Goal: Task Accomplishment & Management: Use online tool/utility

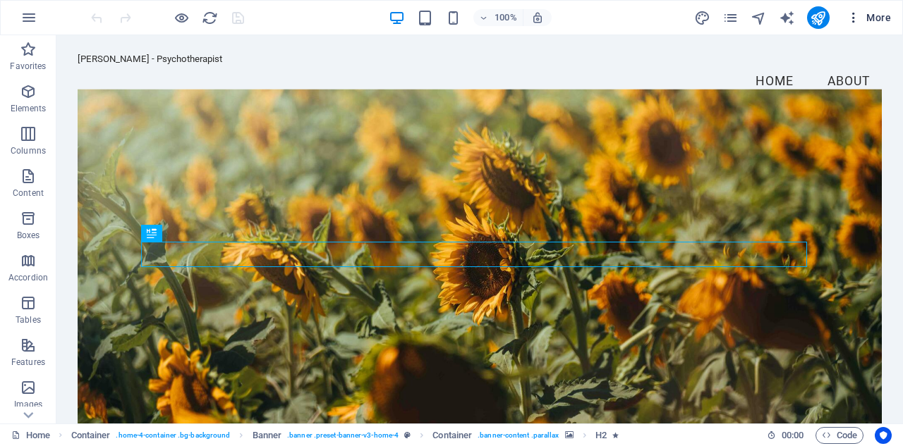
click at [853, 18] on icon "button" at bounding box center [853, 18] width 14 height 14
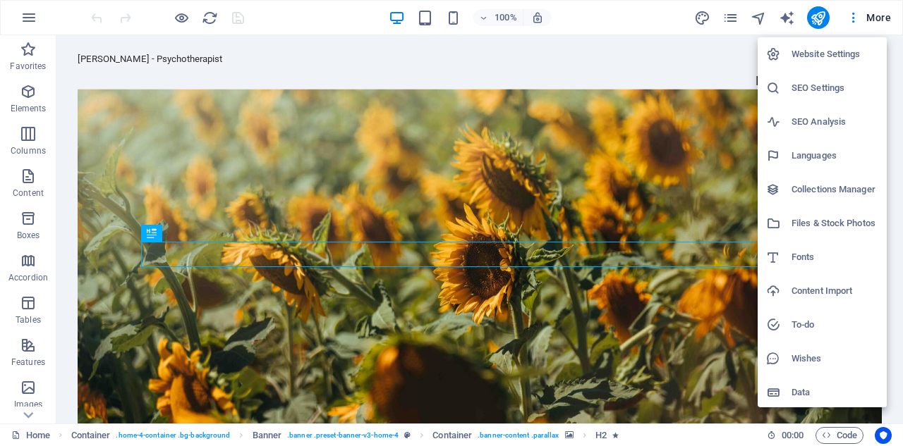
click at [628, 23] on div at bounding box center [451, 223] width 903 height 446
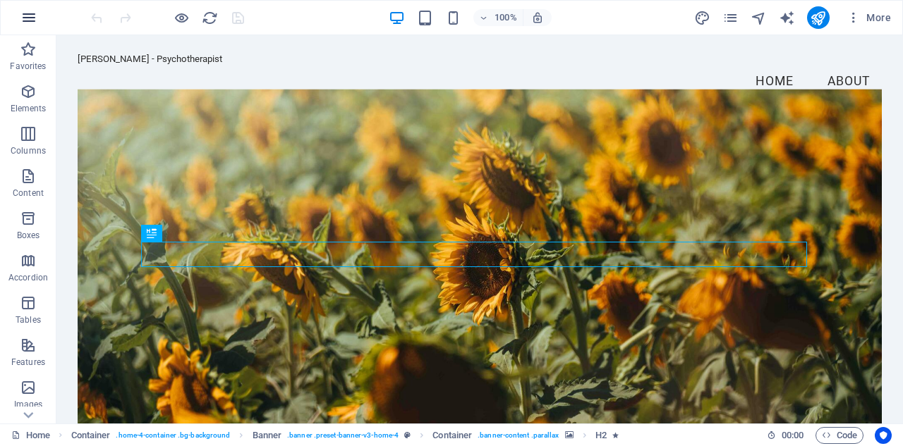
click at [27, 18] on icon "button" at bounding box center [28, 17] width 17 height 17
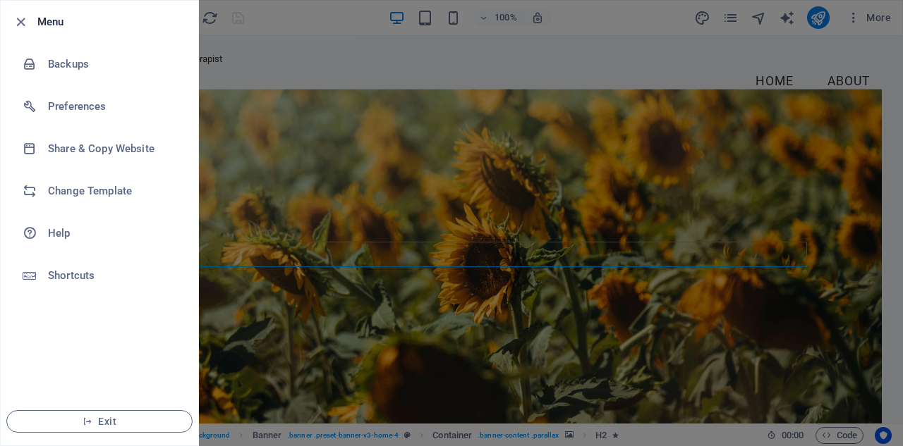
click at [331, 15] on div at bounding box center [451, 223] width 903 height 446
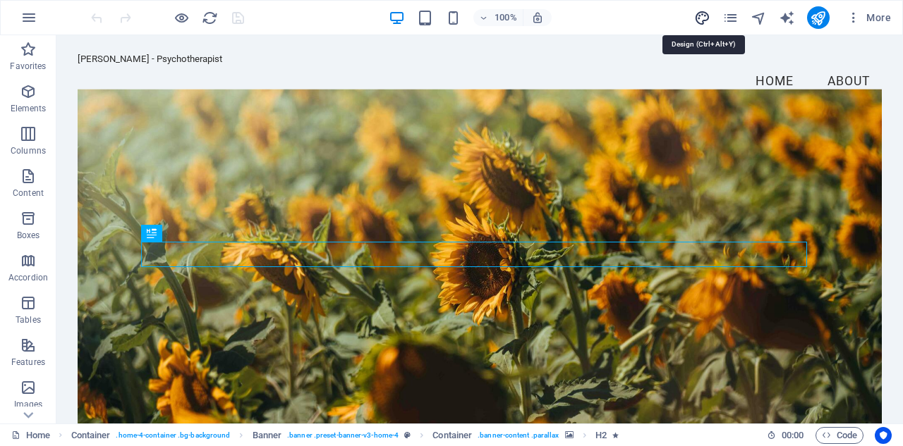
click at [700, 17] on icon "design" at bounding box center [702, 18] width 16 height 16
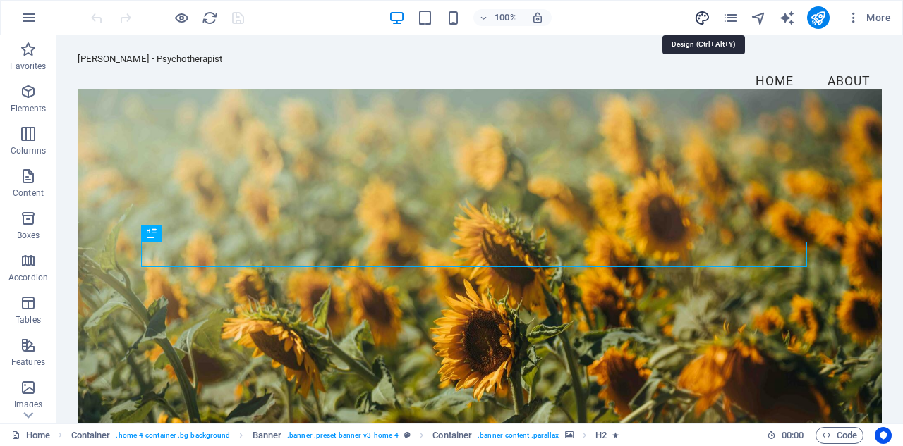
select select "px"
select select "200"
select select "px"
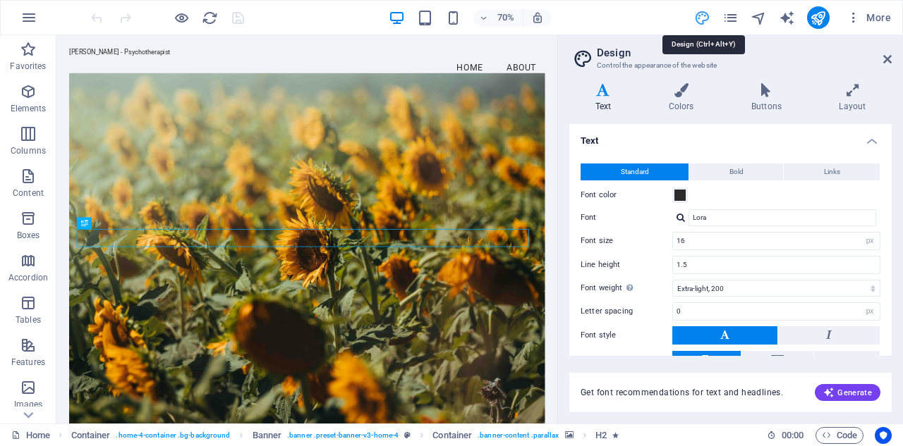
click at [700, 17] on icon "design" at bounding box center [702, 18] width 16 height 16
click at [762, 15] on icon "navigator" at bounding box center [758, 18] width 16 height 16
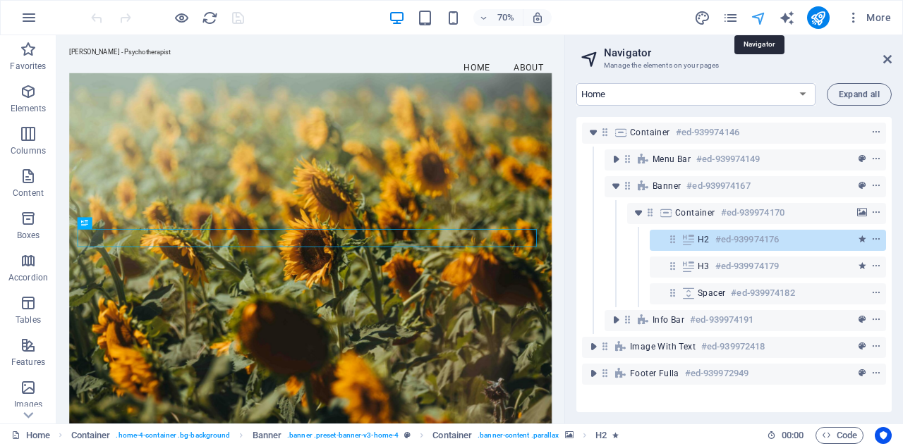
click at [762, 15] on icon "navigator" at bounding box center [758, 18] width 16 height 16
click at [867, 17] on span "More" at bounding box center [868, 18] width 44 height 14
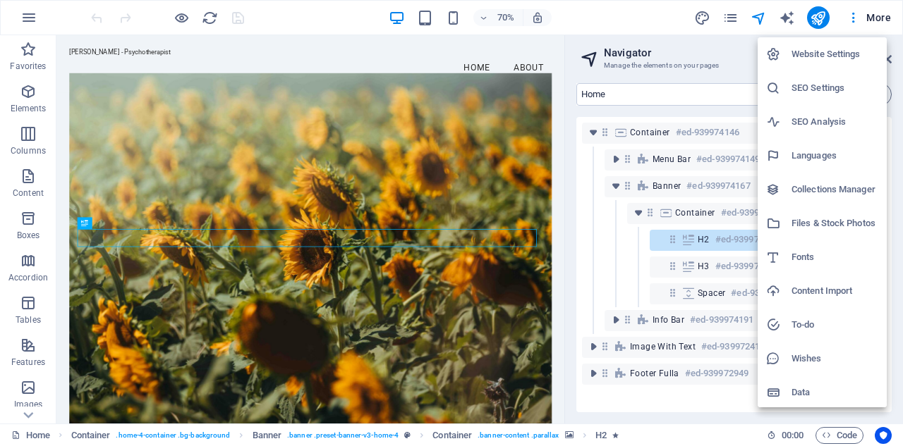
click at [842, 60] on h6 "Website Settings" at bounding box center [834, 54] width 87 height 17
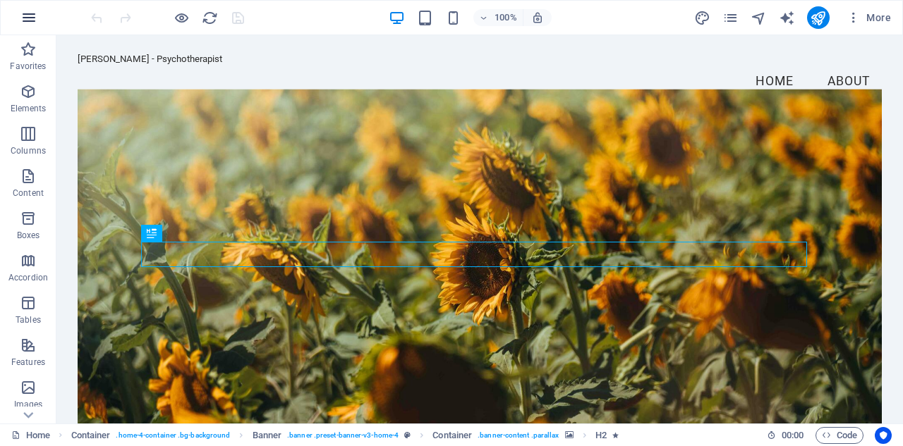
click at [27, 18] on icon "button" at bounding box center [28, 17] width 17 height 17
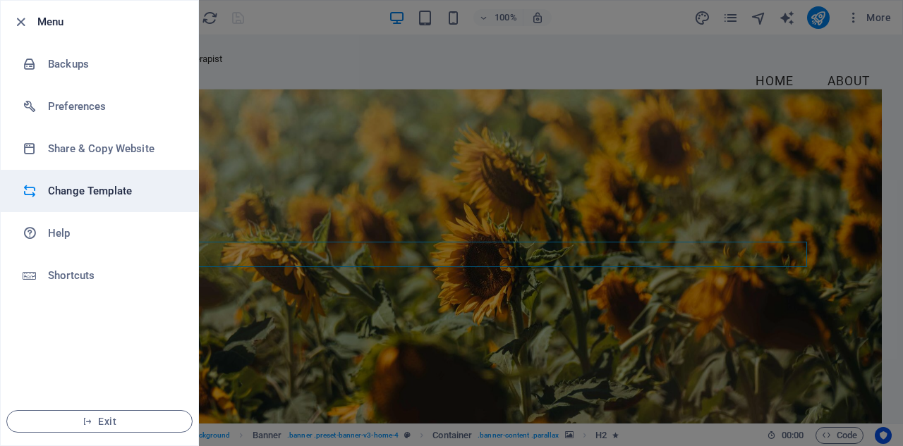
drag, startPoint x: 90, startPoint y: 143, endPoint x: 60, endPoint y: 193, distance: 58.5
click at [60, 193] on h6 "Change Template" at bounding box center [113, 191] width 130 height 17
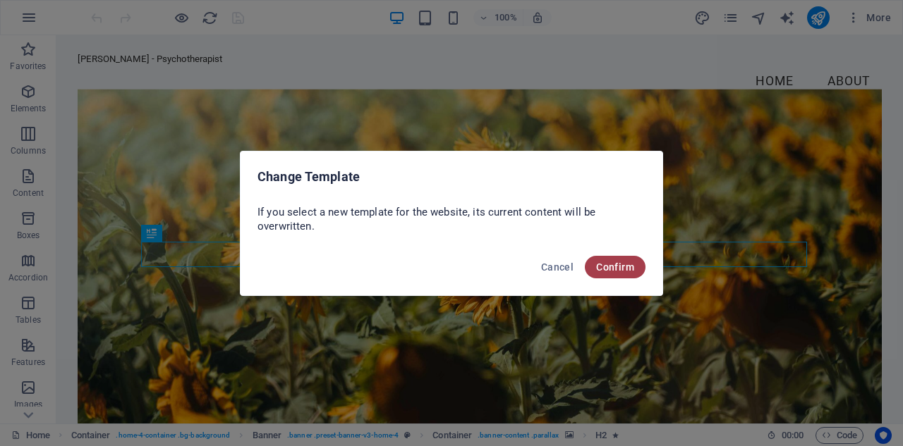
click at [618, 266] on span "Confirm" at bounding box center [615, 267] width 38 height 11
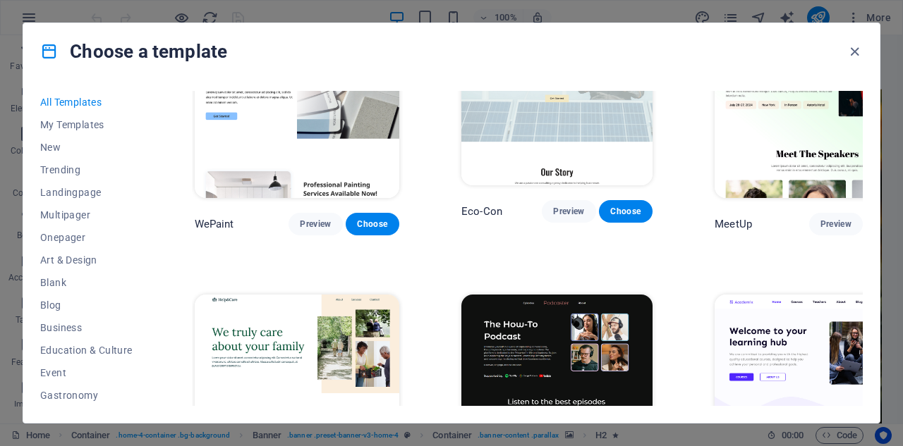
scroll to position [1175, 0]
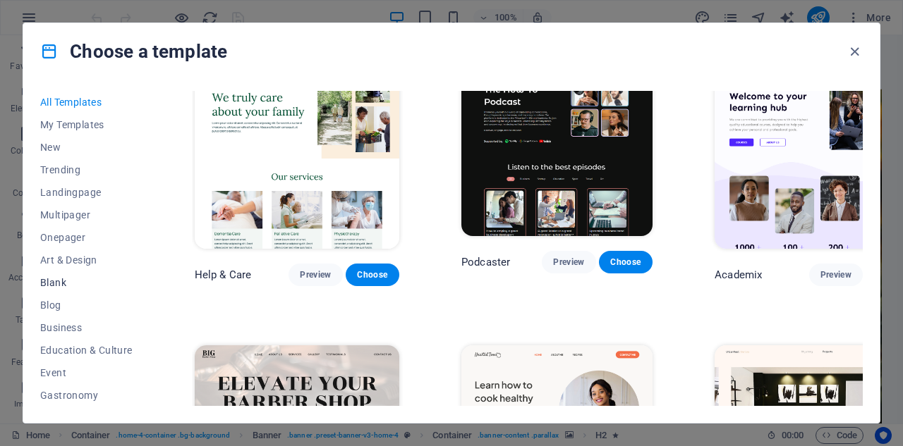
click at [51, 282] on span "Blank" at bounding box center [86, 282] width 92 height 11
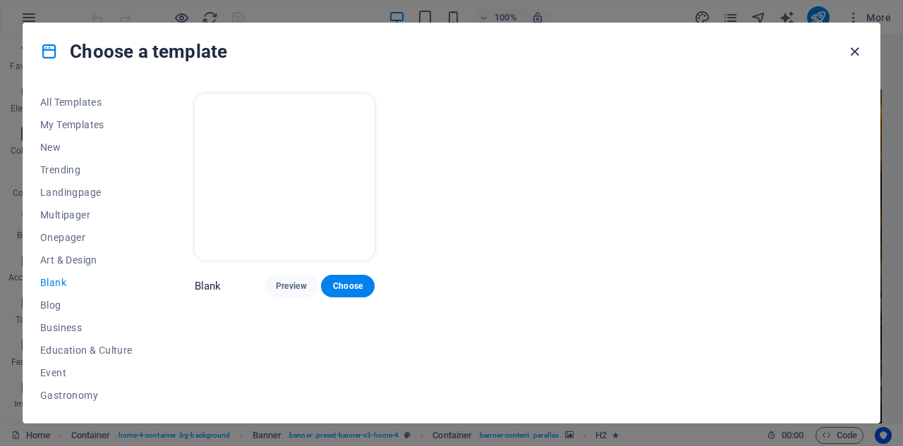
click at [854, 46] on icon "button" at bounding box center [854, 52] width 16 height 16
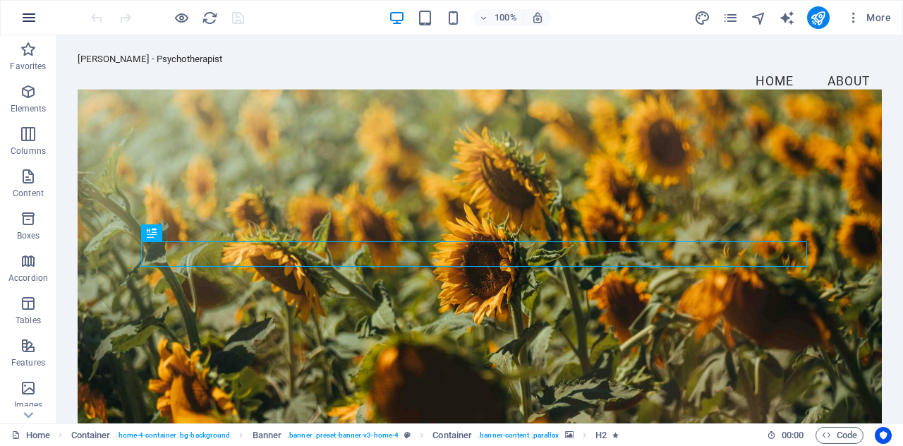
click at [30, 16] on icon "button" at bounding box center [28, 17] width 17 height 17
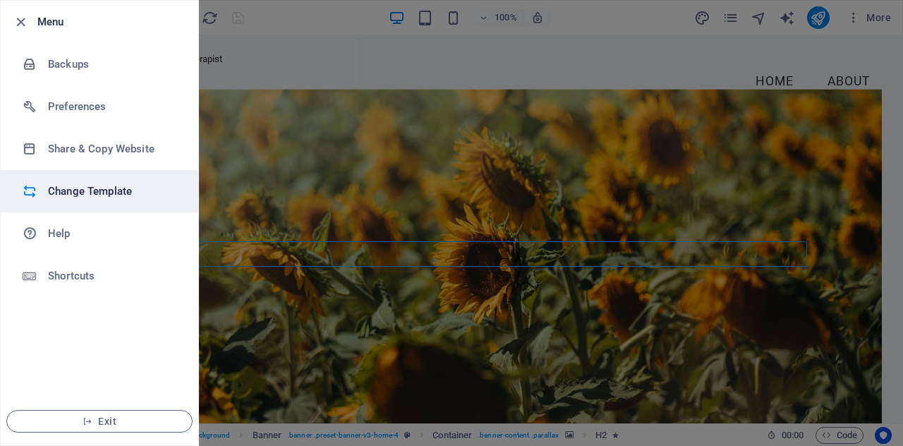
click at [114, 191] on h6 "Change Template" at bounding box center [113, 191] width 130 height 17
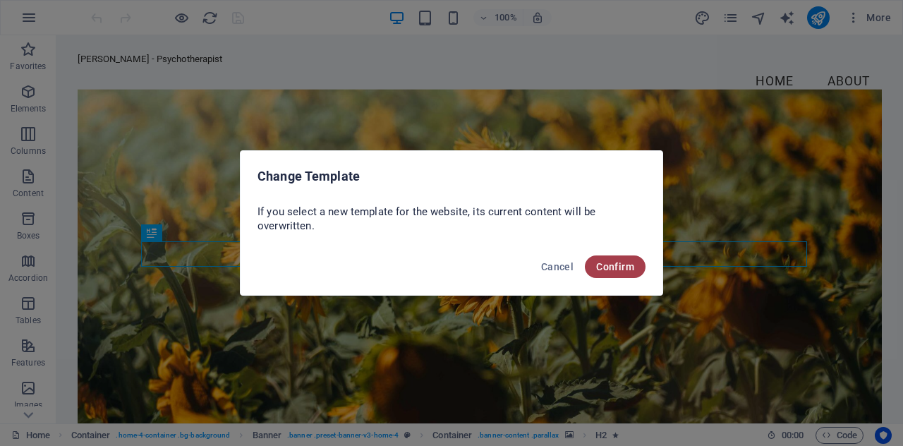
click at [626, 267] on span "Confirm" at bounding box center [615, 266] width 38 height 11
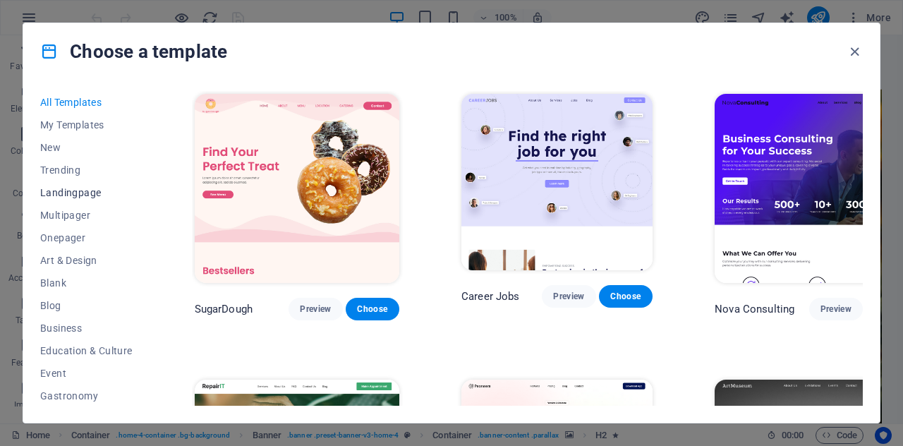
click at [82, 192] on span "Landingpage" at bounding box center [86, 192] width 92 height 11
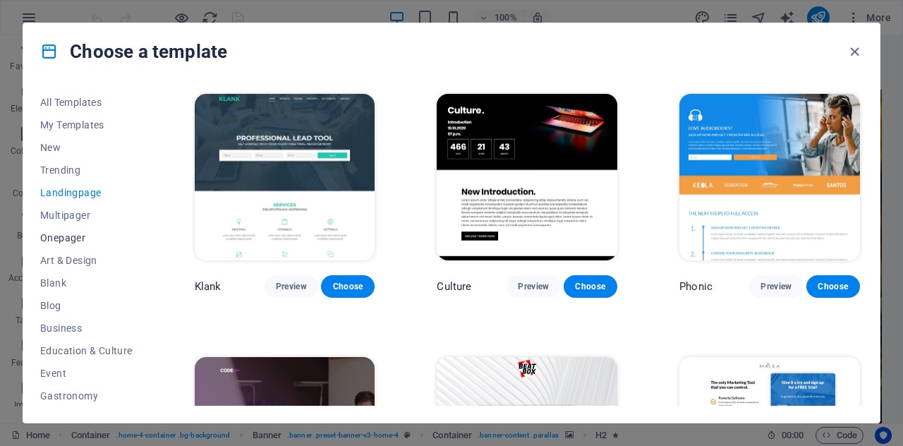
click at [80, 237] on span "Onepager" at bounding box center [86, 237] width 92 height 11
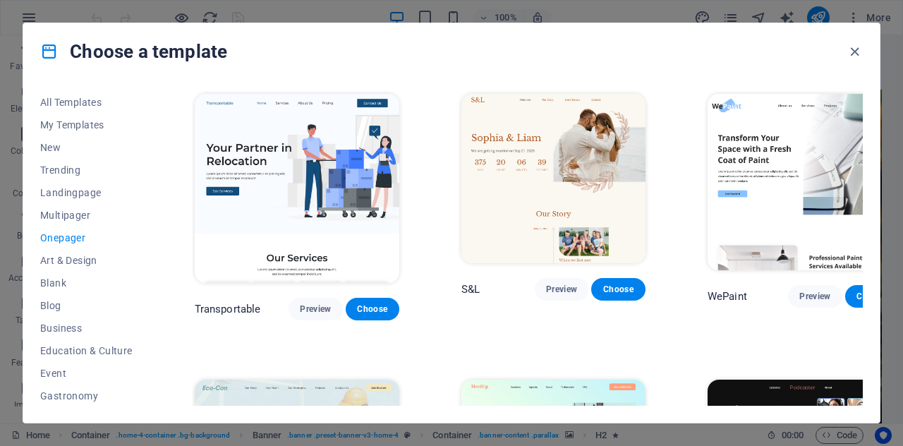
click at [863, 111] on div "All Templates My Templates New Trending Landingpage Multipager Onepager Art & D…" at bounding box center [451, 251] width 856 height 343
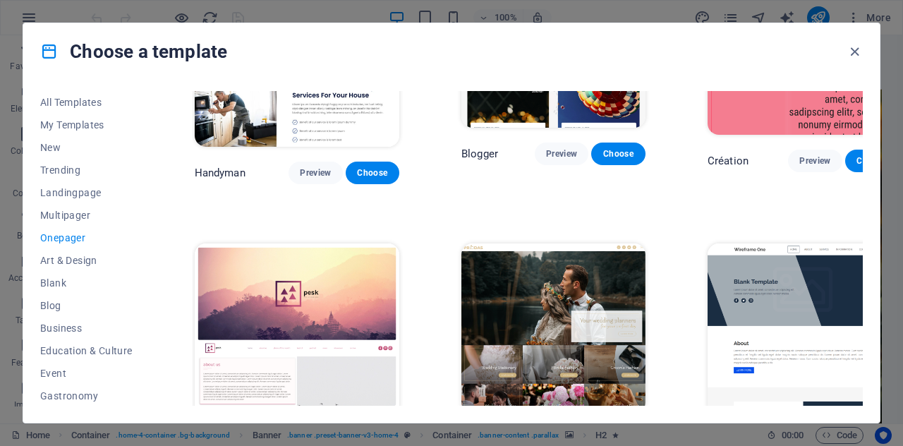
scroll to position [1586, 0]
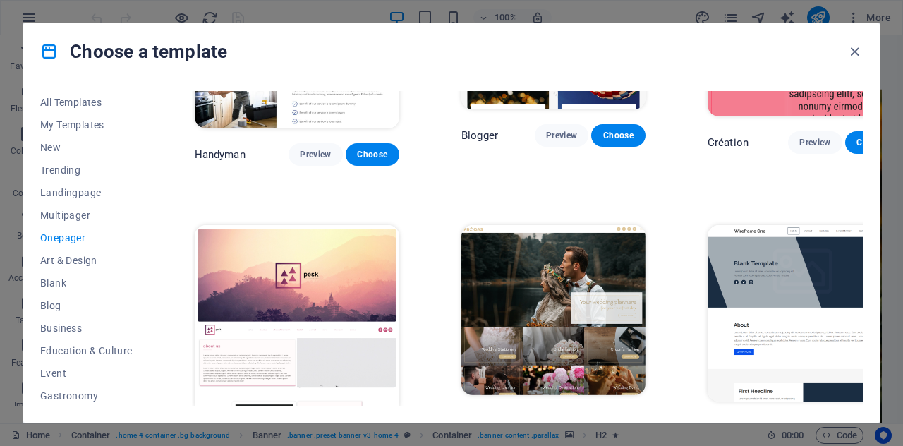
click at [863, 184] on div "All Templates My Templates New Trending Landingpage Multipager Onepager Art & D…" at bounding box center [451, 251] width 856 height 343
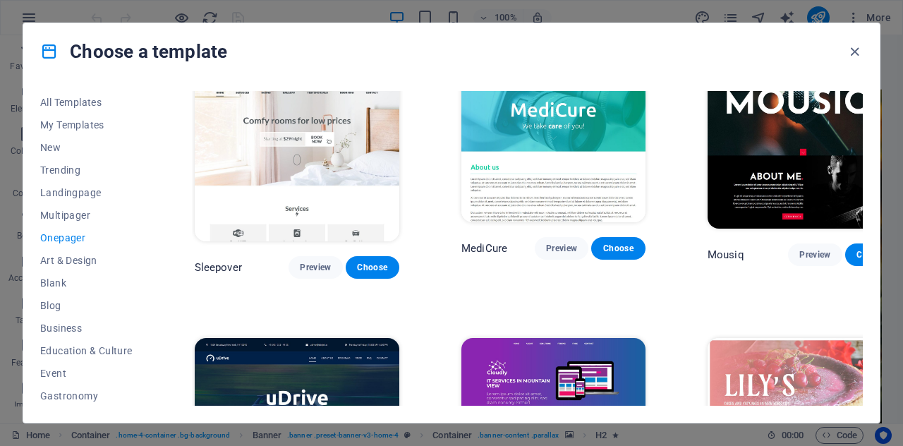
scroll to position [4050, 0]
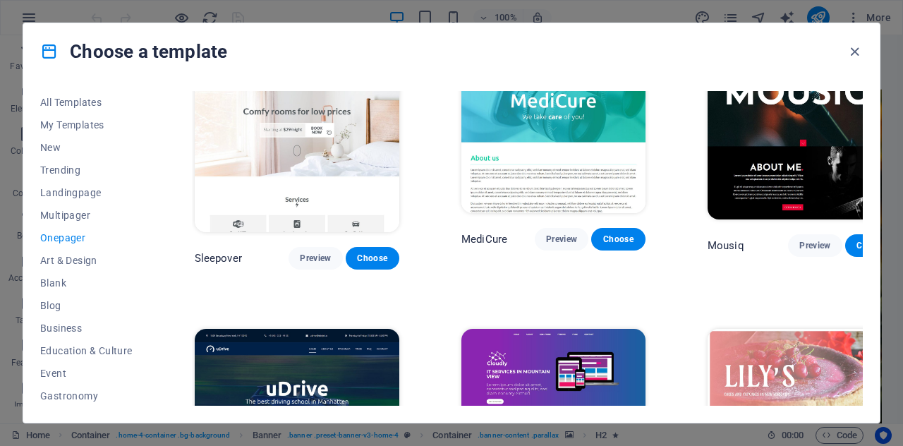
click at [865, 303] on div "All Templates My Templates New Trending Landingpage Multipager Onepager Art & D…" at bounding box center [451, 251] width 856 height 343
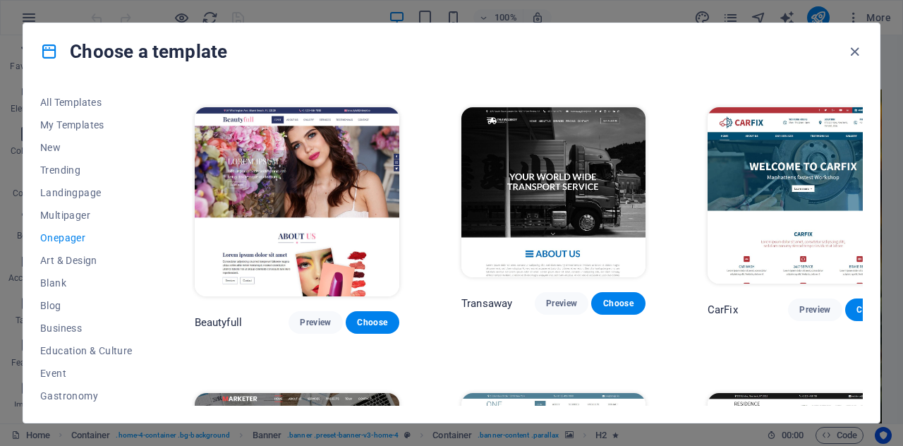
scroll to position [5423, 0]
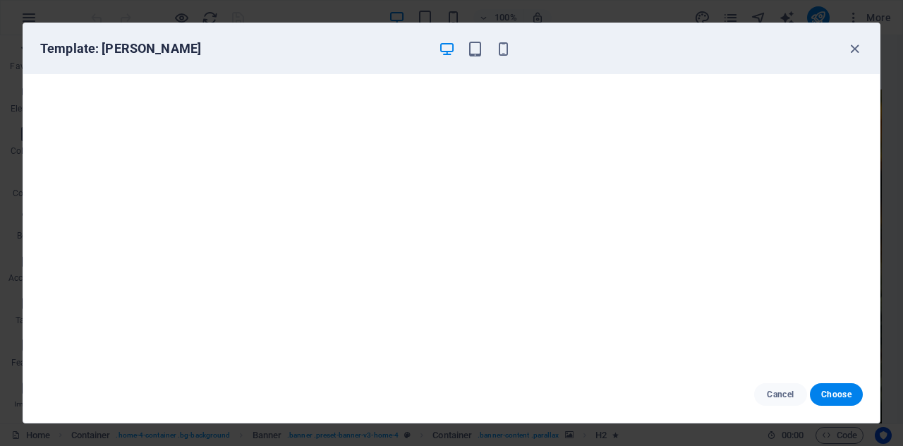
scroll to position [0, 0]
click at [853, 51] on icon "button" at bounding box center [854, 49] width 16 height 16
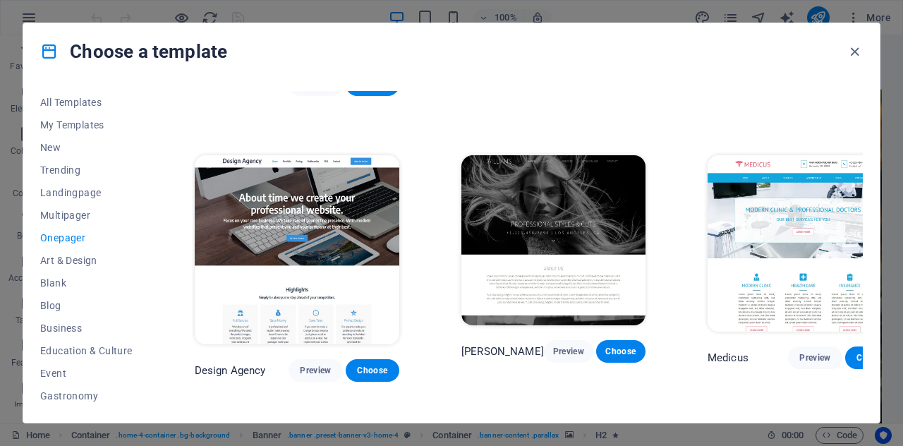
scroll to position [5833, 0]
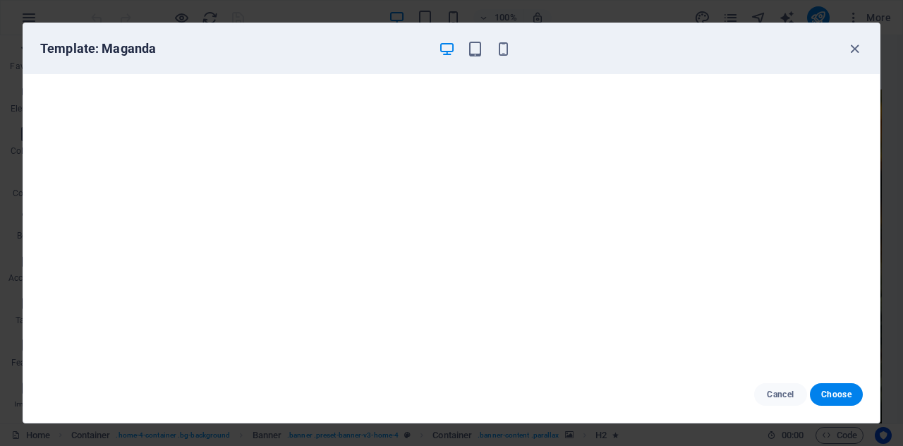
scroll to position [3, 0]
click at [853, 47] on icon "button" at bounding box center [854, 49] width 16 height 16
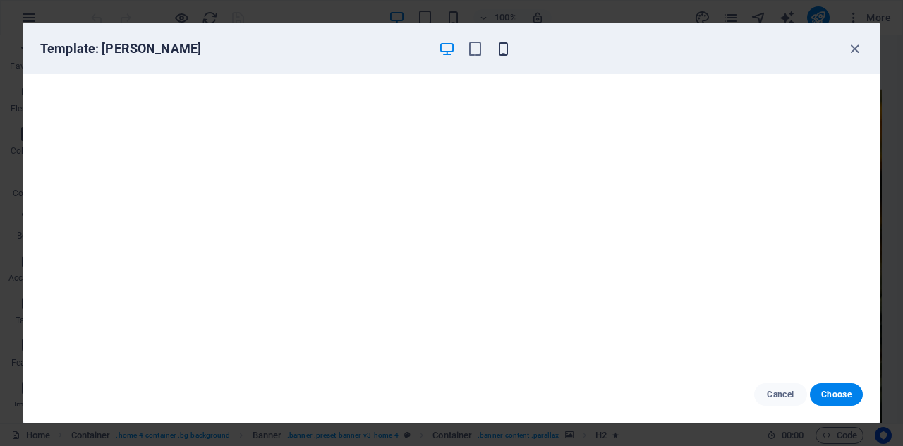
click at [504, 47] on icon "button" at bounding box center [503, 49] width 16 height 16
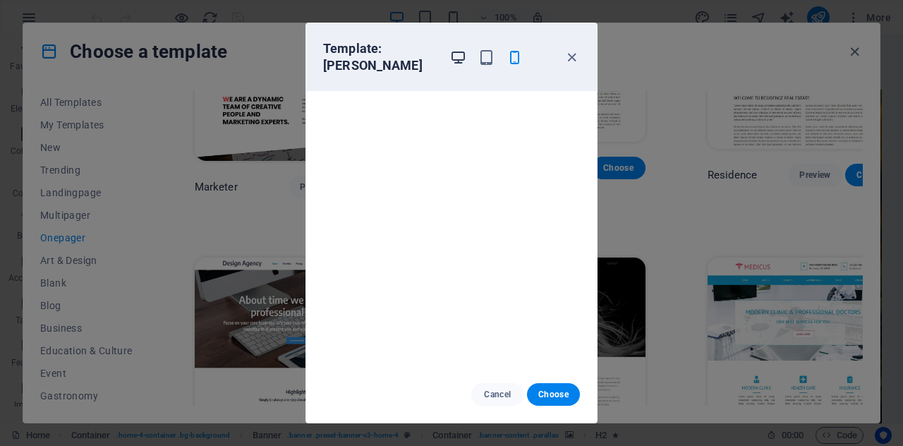
click at [460, 49] on icon "button" at bounding box center [458, 57] width 16 height 16
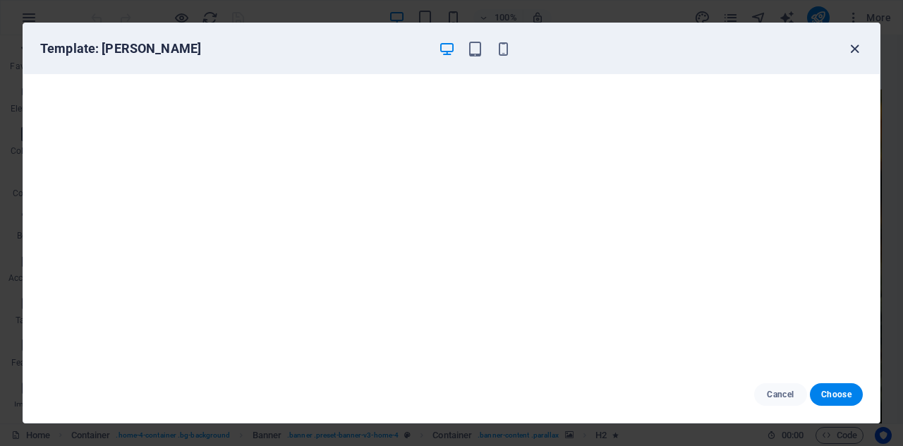
click at [855, 46] on icon "button" at bounding box center [854, 49] width 16 height 16
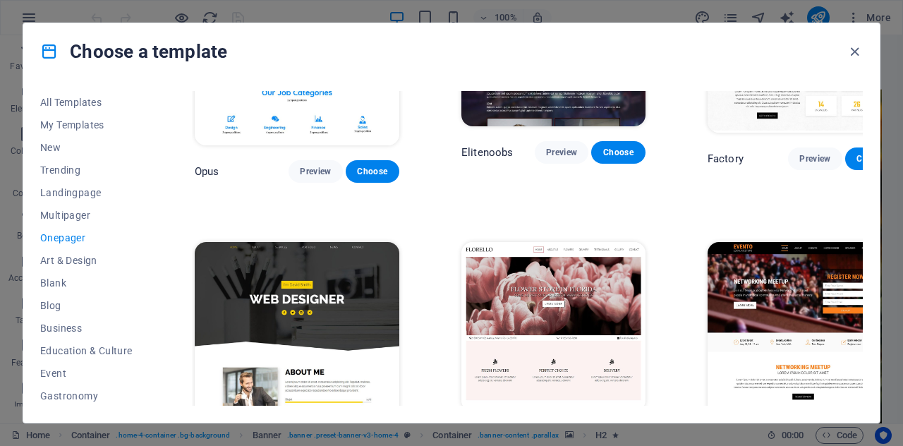
scroll to position [4974, 0]
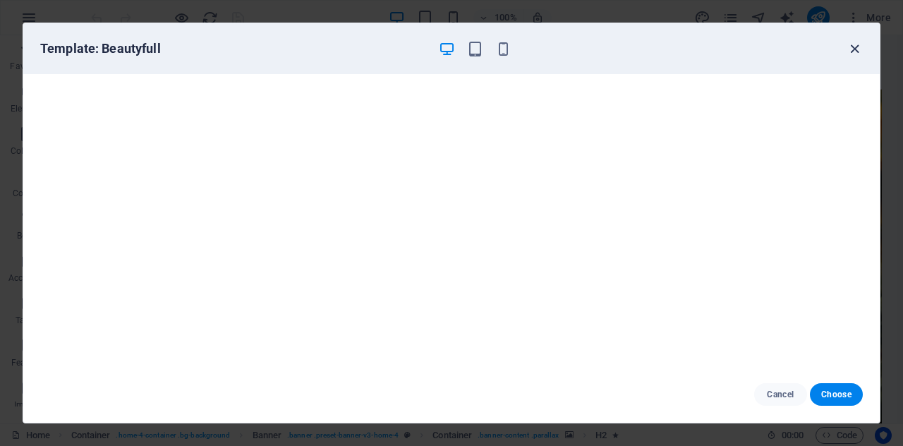
click at [853, 47] on icon "button" at bounding box center [854, 49] width 16 height 16
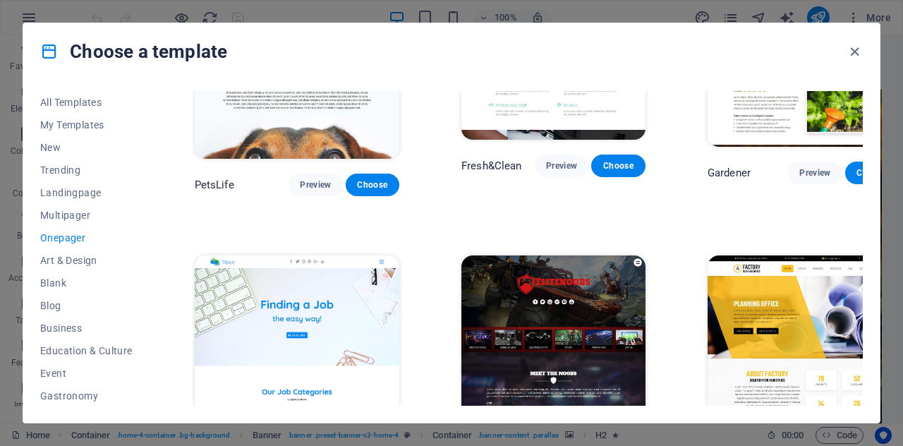
scroll to position [4685, 0]
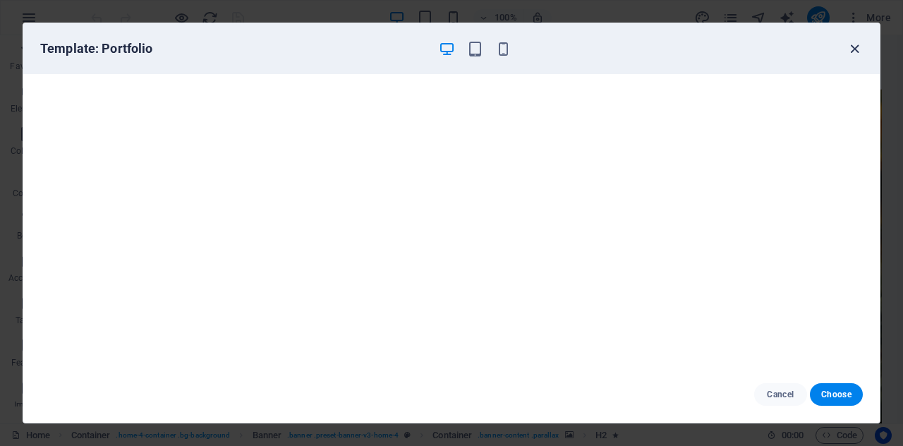
click at [856, 47] on icon "button" at bounding box center [854, 49] width 16 height 16
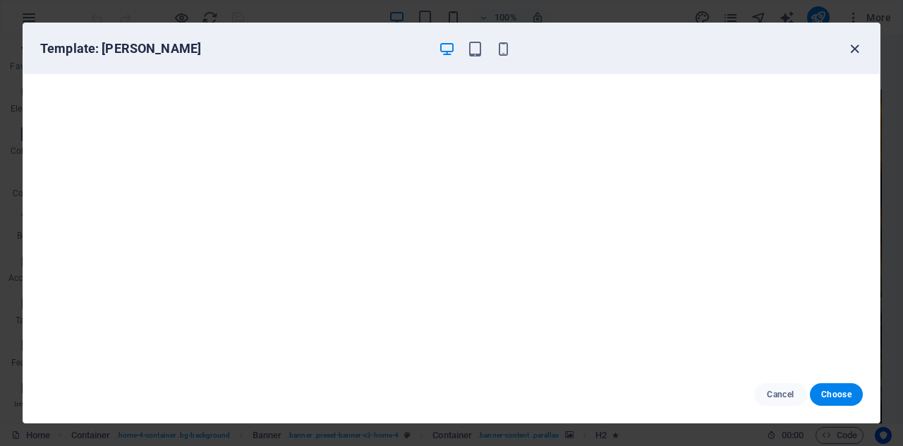
click at [853, 48] on icon "button" at bounding box center [854, 49] width 16 height 16
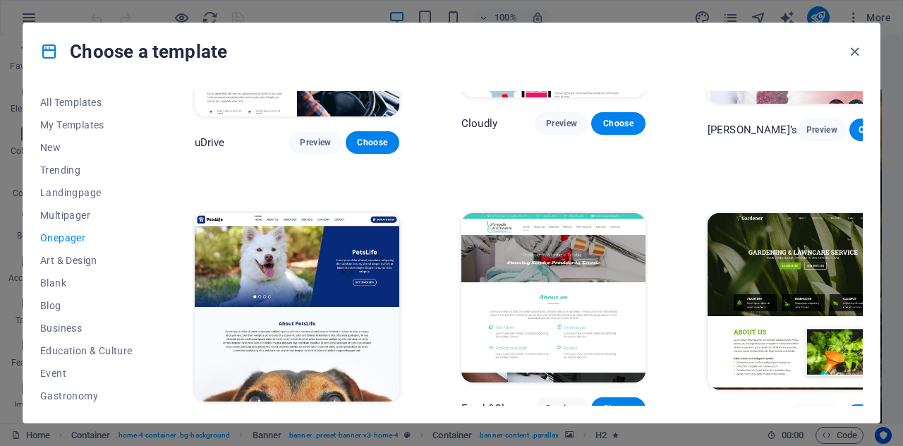
scroll to position [4415, 0]
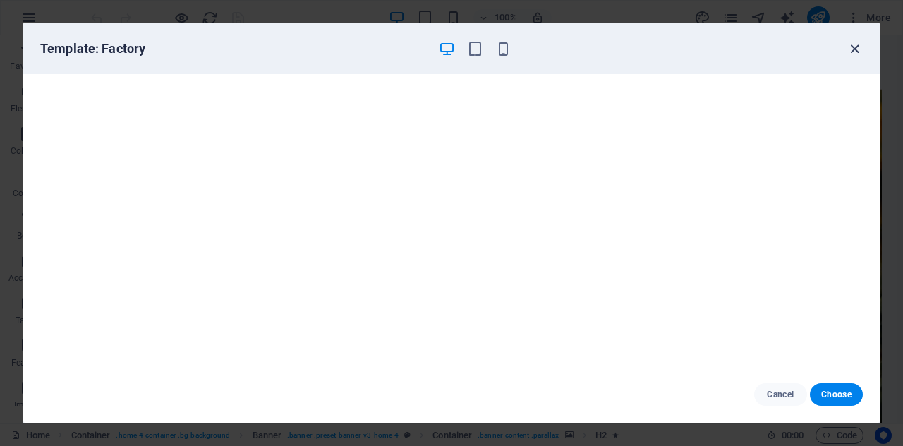
click at [855, 48] on icon "button" at bounding box center [854, 49] width 16 height 16
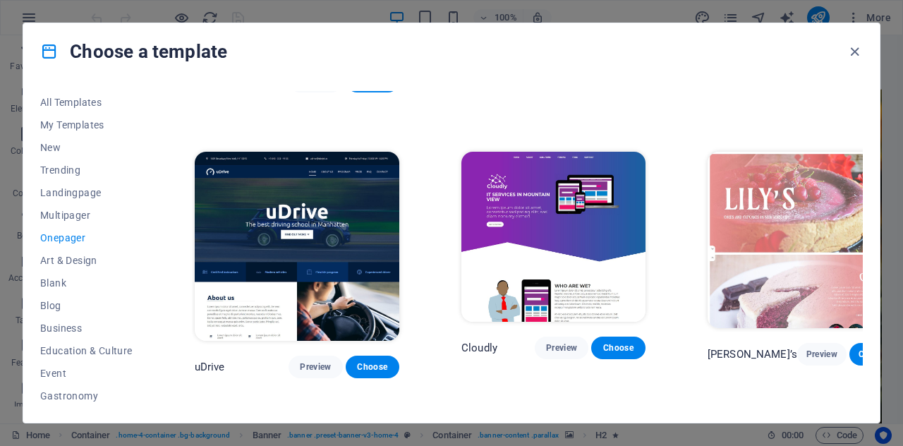
scroll to position [4181, 0]
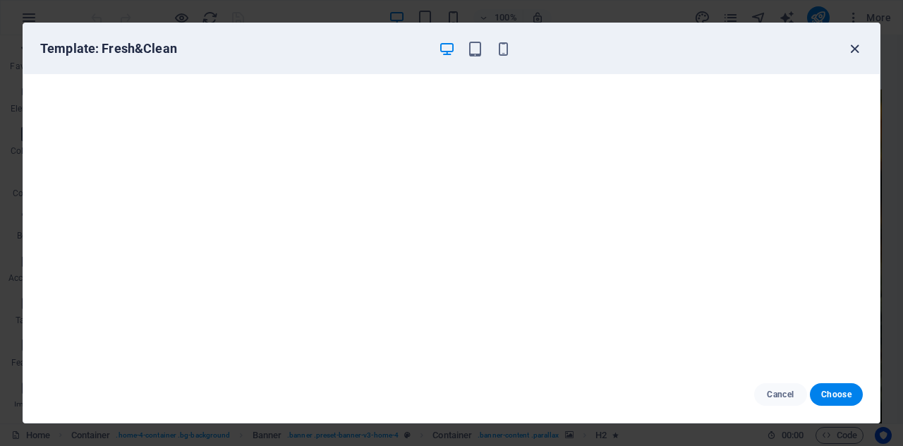
click at [853, 47] on icon "button" at bounding box center [854, 49] width 16 height 16
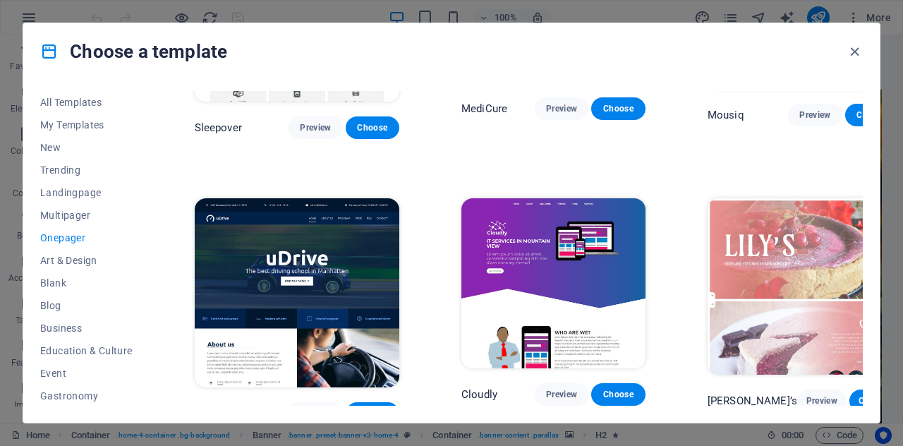
scroll to position [3946, 0]
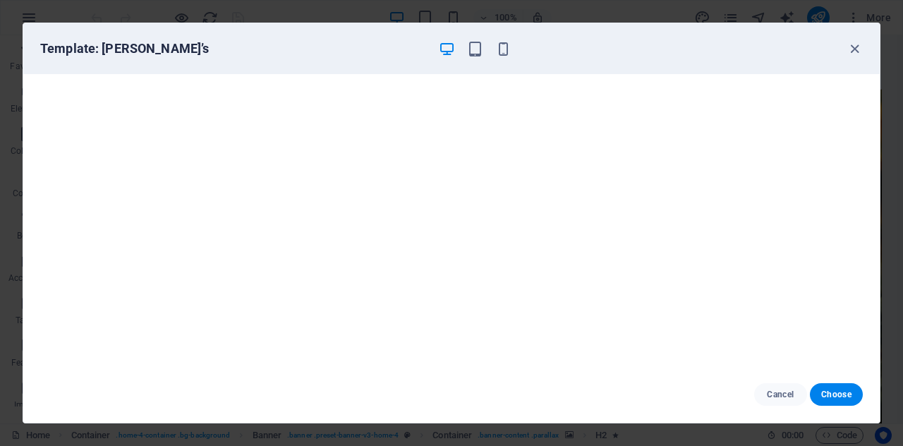
scroll to position [0, 0]
click at [829, 391] on span "Choose" at bounding box center [836, 394] width 30 height 11
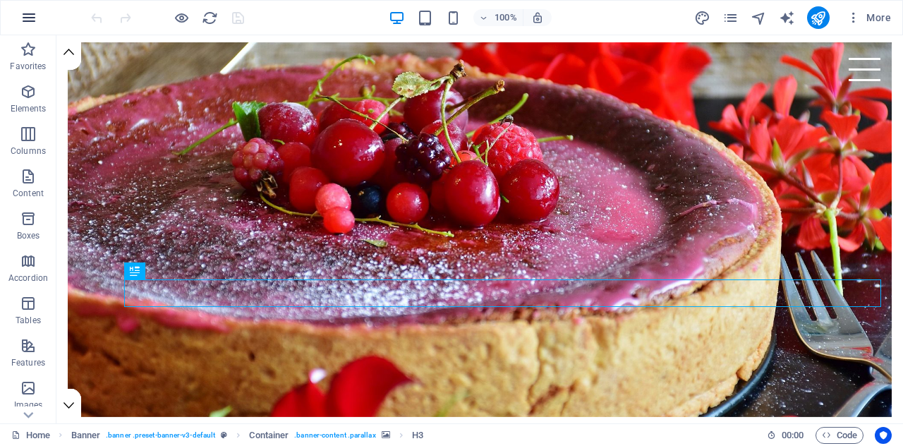
click at [30, 15] on icon "button" at bounding box center [28, 17] width 17 height 17
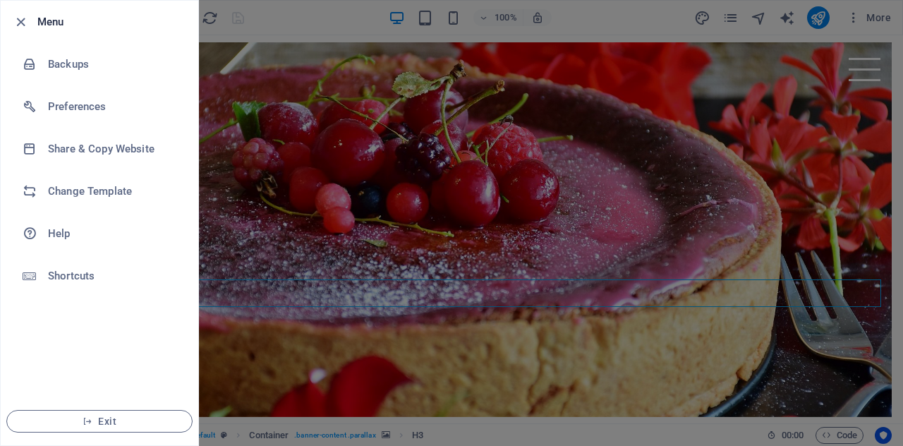
click at [330, 14] on div at bounding box center [451, 223] width 903 height 446
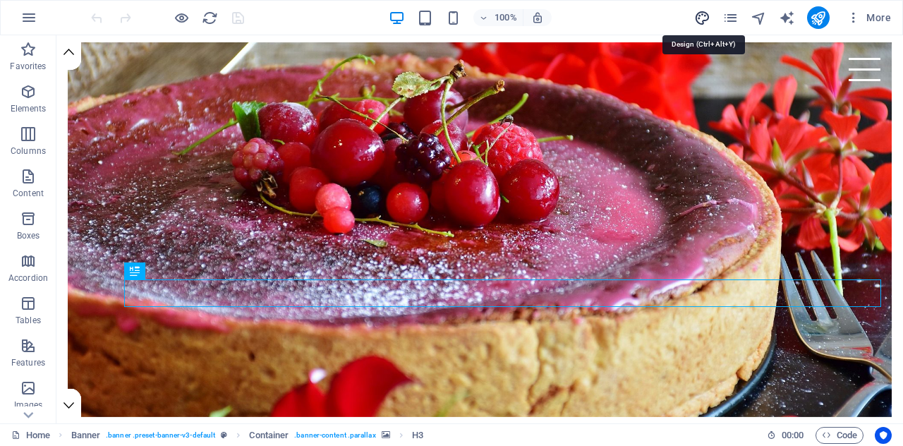
click at [705, 16] on icon "design" at bounding box center [702, 18] width 16 height 16
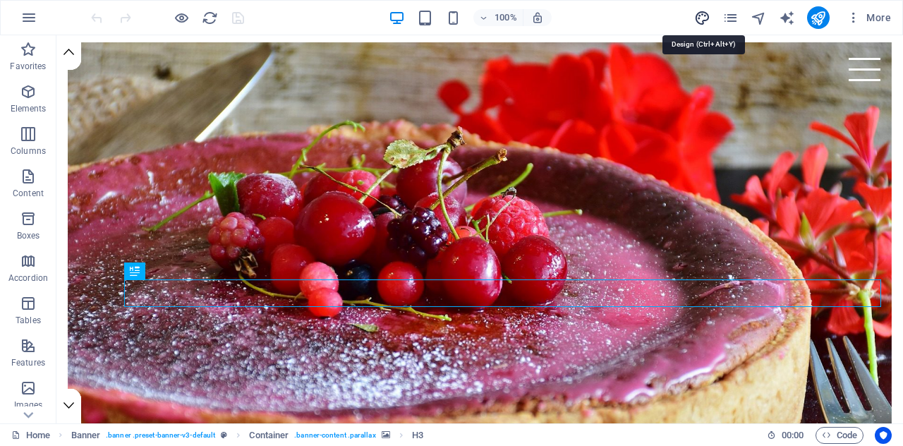
select select "rem"
select select "300"
select select "px"
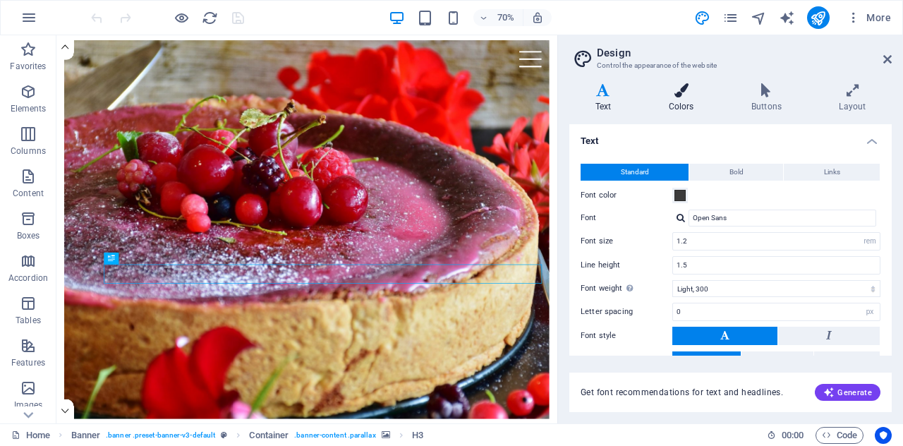
click at [679, 101] on h4 "Colors" at bounding box center [683, 98] width 83 height 30
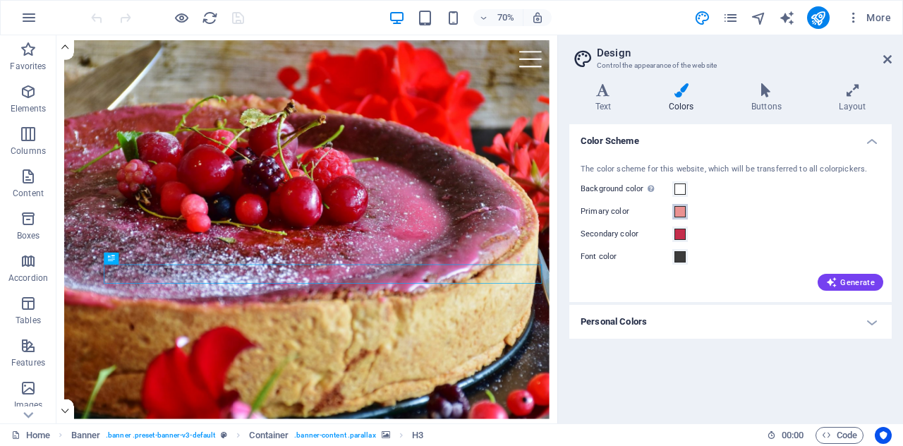
click at [681, 211] on span at bounding box center [679, 211] width 11 height 11
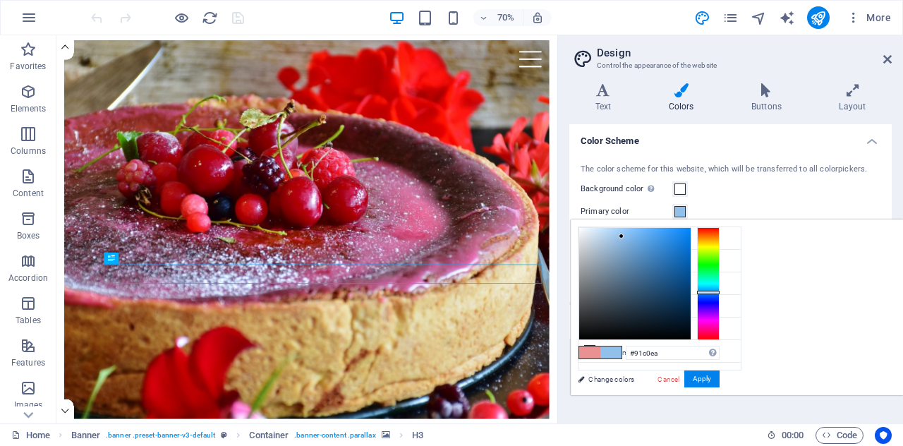
click at [719, 291] on div at bounding box center [708, 283] width 23 height 113
click at [719, 379] on button "Apply" at bounding box center [701, 378] width 35 height 17
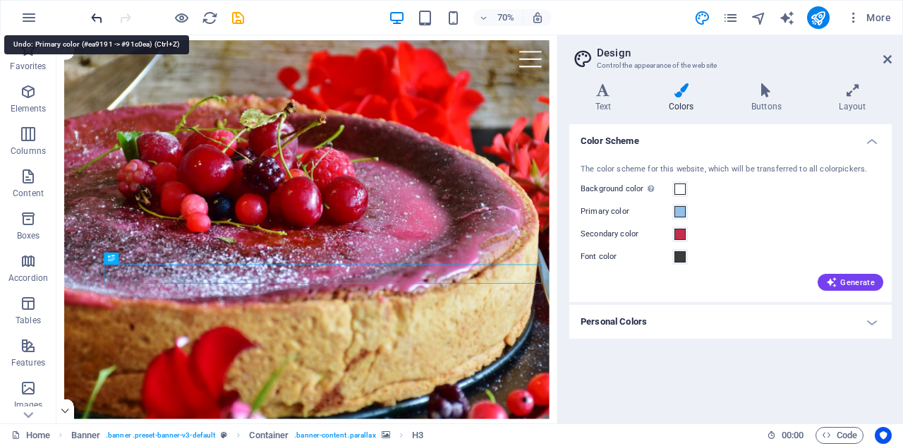
click at [93, 15] on icon "undo" at bounding box center [97, 18] width 16 height 16
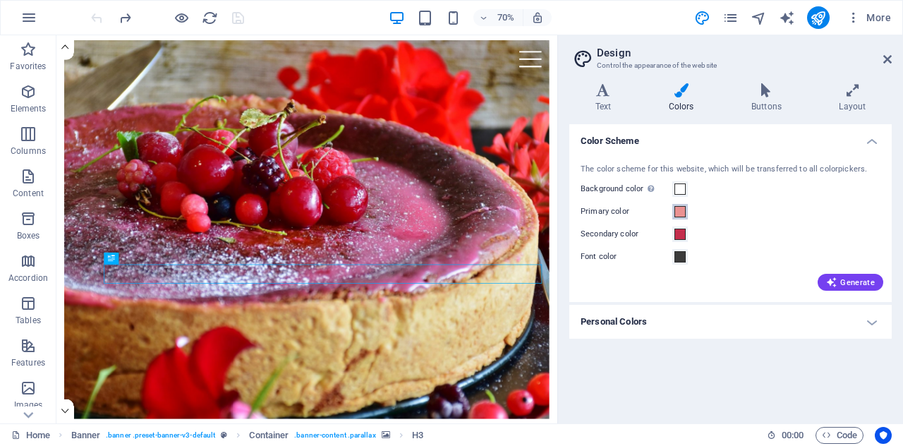
click at [681, 212] on span at bounding box center [679, 211] width 11 height 11
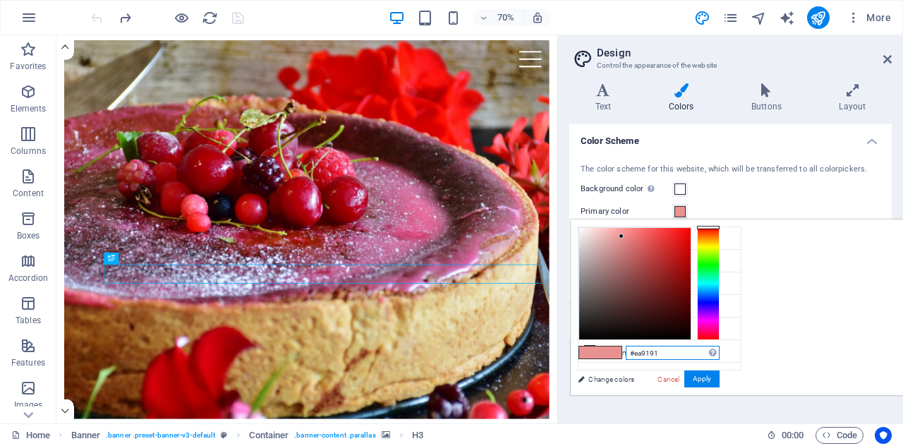
drag, startPoint x: 837, startPoint y: 348, endPoint x: 803, endPoint y: 351, distance: 34.7
click at [719, 353] on input "#ea9191" at bounding box center [673, 353] width 94 height 14
paste input "804674"
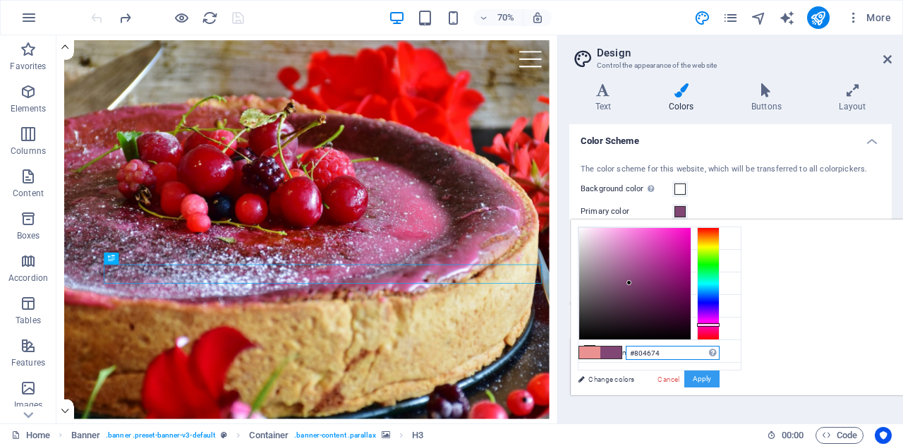
type input "#804674"
click at [719, 382] on button "Apply" at bounding box center [701, 378] width 35 height 17
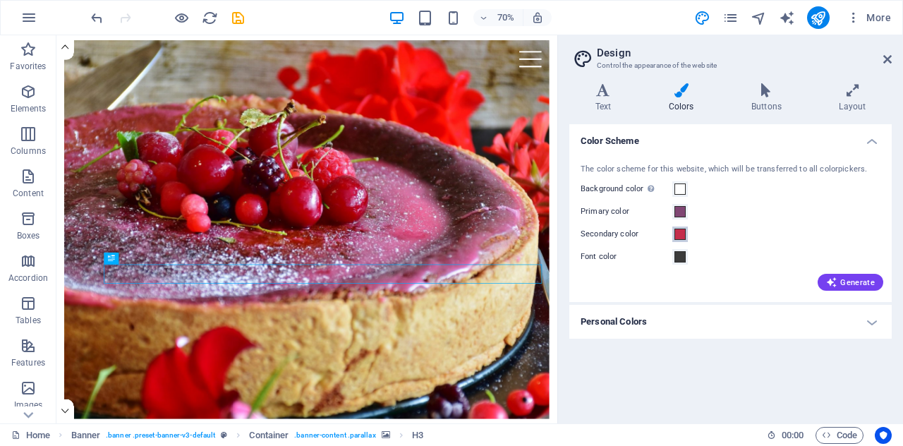
click at [680, 233] on span at bounding box center [679, 234] width 11 height 11
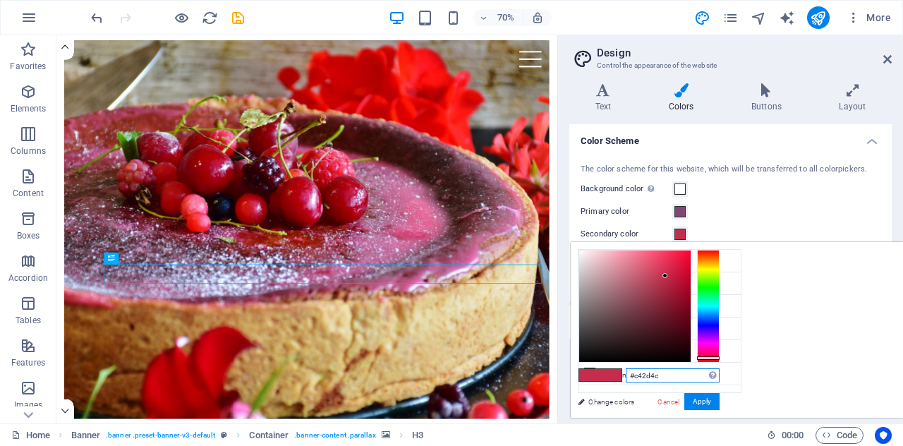
drag, startPoint x: 820, startPoint y: 372, endPoint x: 798, endPoint y: 372, distance: 22.6
click at [726, 372] on div "#c42d4c Supported formats #0852ed rgb(8, 82, 237) rgba(8, 82, 237, 90%) hsv(221…" at bounding box center [649, 432] width 156 height 379
paste input "A86464"
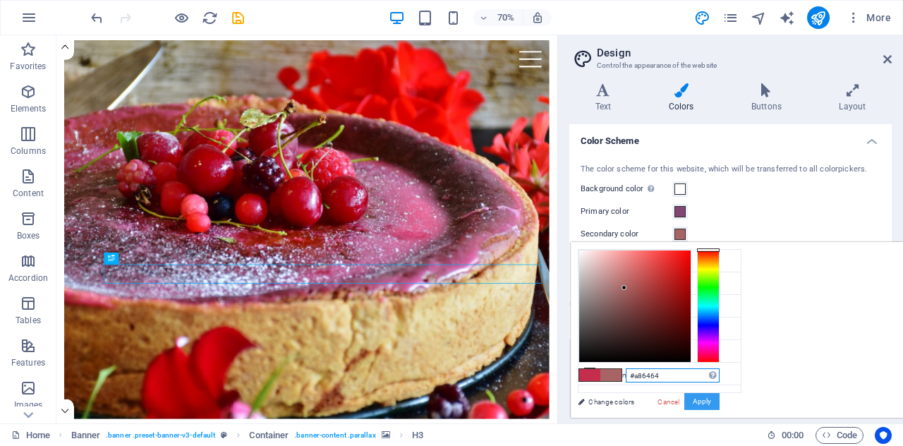
type input "#a86464"
click at [719, 398] on button "Apply" at bounding box center [701, 401] width 35 height 17
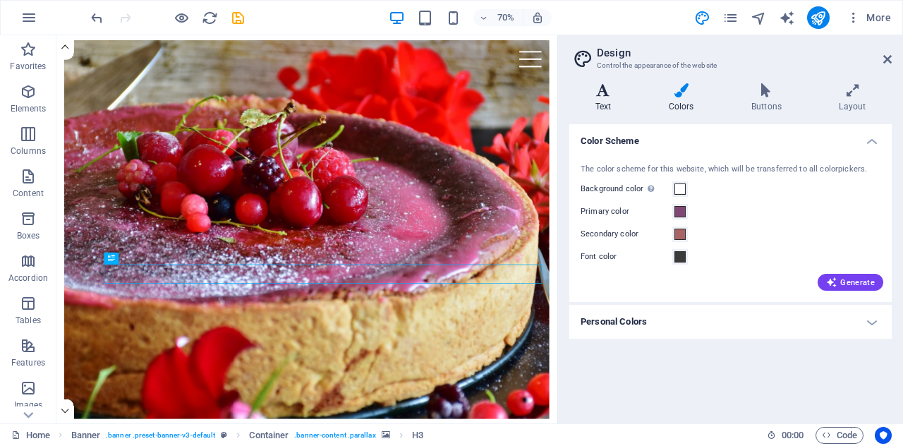
click at [604, 94] on icon at bounding box center [603, 90] width 68 height 14
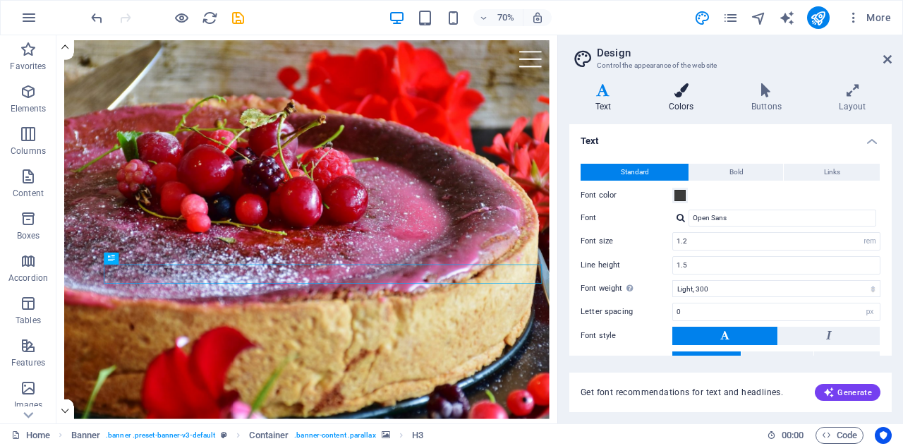
click at [681, 98] on h4 "Colors" at bounding box center [683, 98] width 83 height 30
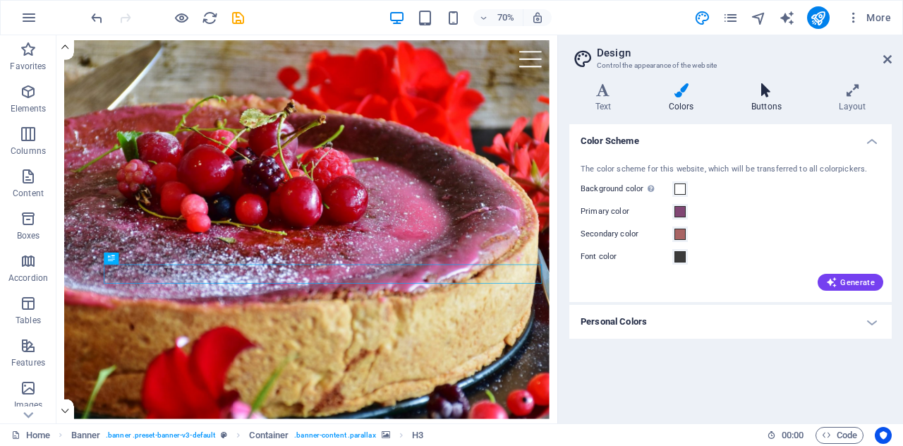
click at [772, 99] on h4 "Buttons" at bounding box center [768, 98] width 87 height 30
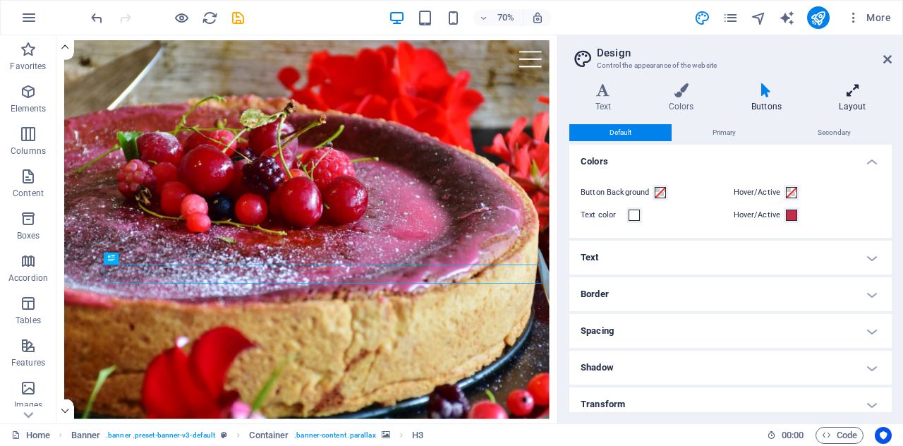
click at [844, 97] on h4 "Layout" at bounding box center [852, 98] width 78 height 30
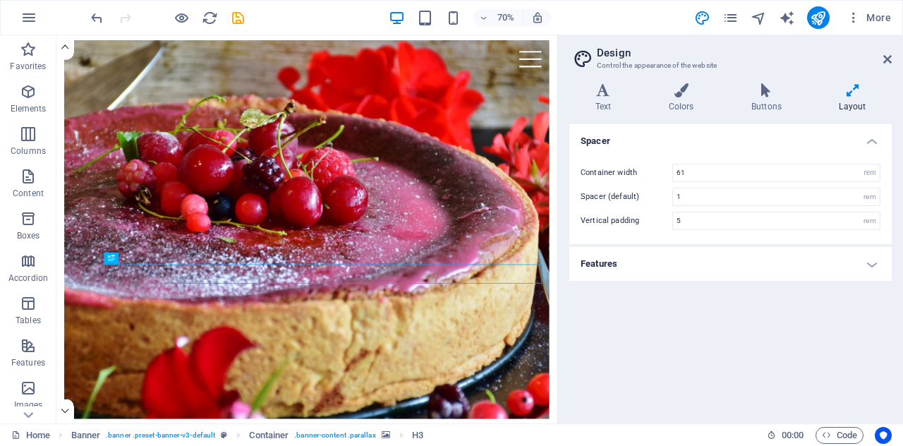
click at [573, 16] on div "70% More" at bounding box center [492, 17] width 808 height 23
click at [885, 56] on icon at bounding box center [887, 59] width 8 height 11
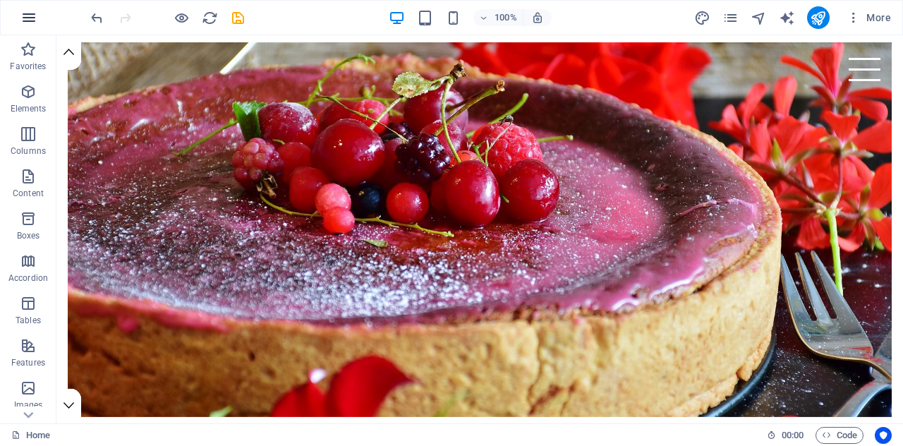
click at [28, 17] on icon "button" at bounding box center [28, 17] width 17 height 17
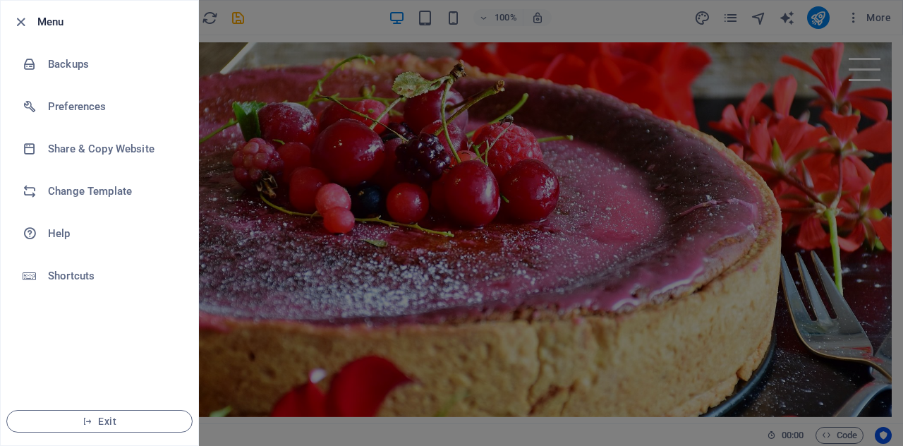
click at [312, 20] on div at bounding box center [451, 223] width 903 height 446
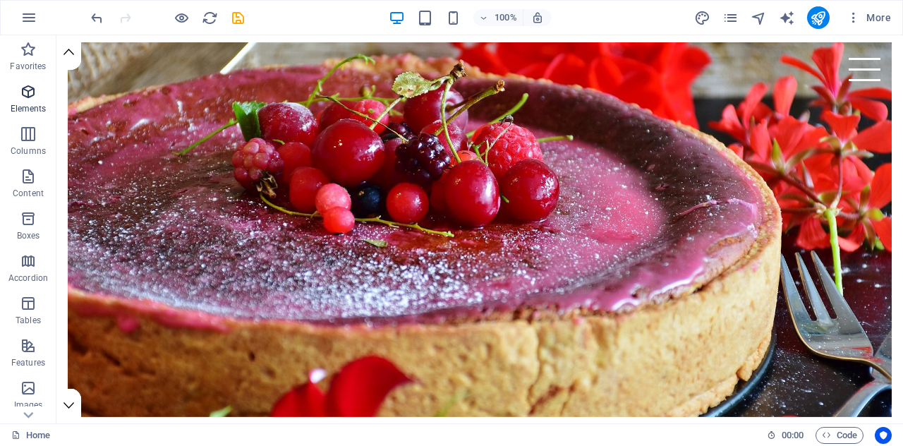
click at [32, 96] on icon "button" at bounding box center [28, 91] width 17 height 17
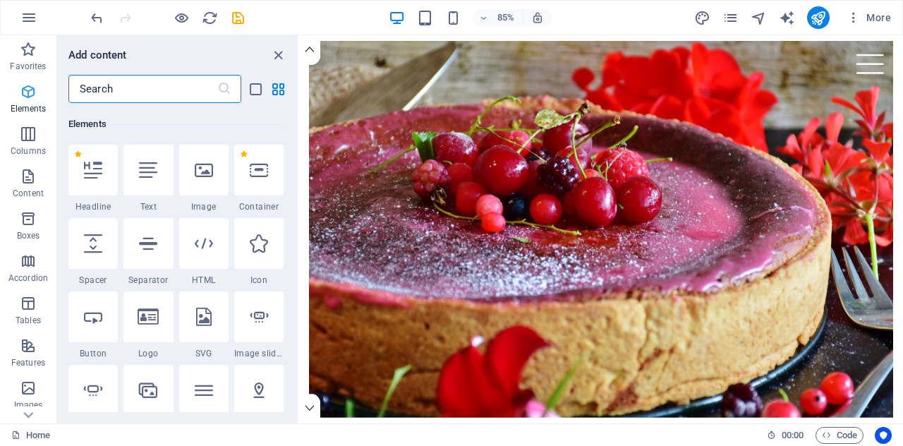
scroll to position [150, 0]
click at [205, 171] on icon at bounding box center [204, 168] width 18 height 18
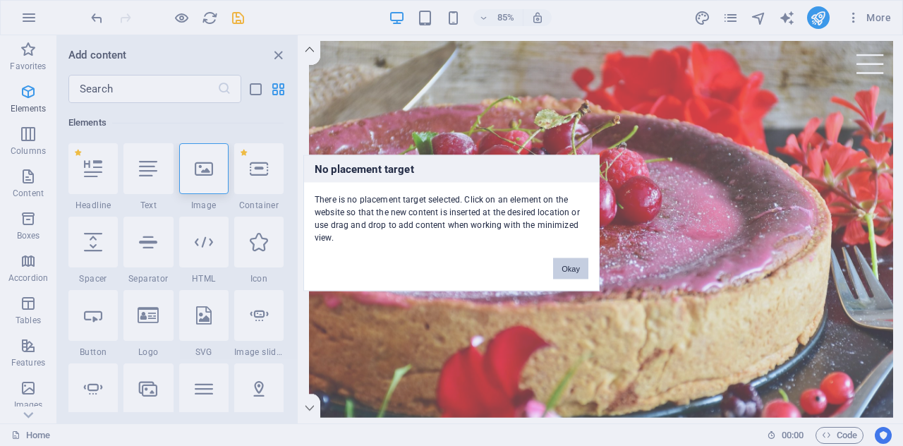
click at [570, 265] on button "Okay" at bounding box center [570, 268] width 35 height 21
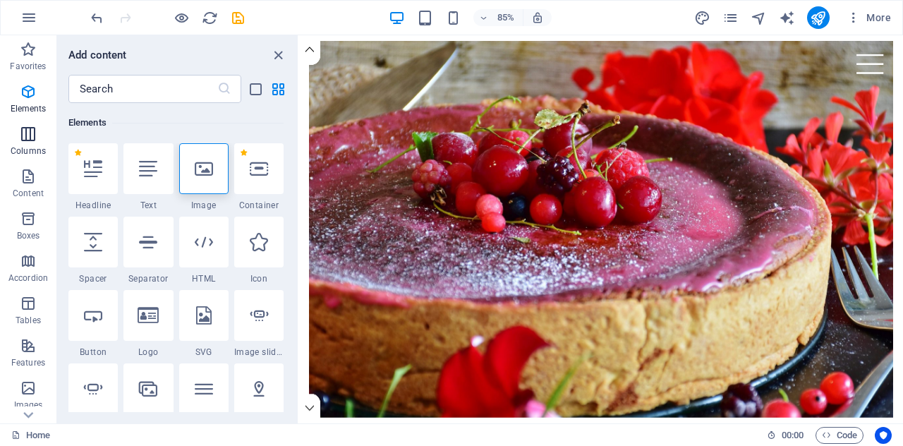
click at [30, 136] on icon "button" at bounding box center [28, 134] width 17 height 17
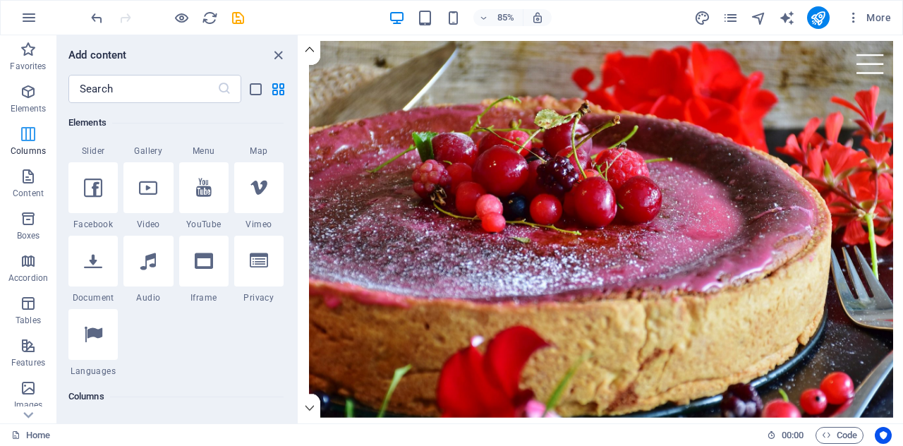
scroll to position [698, 0]
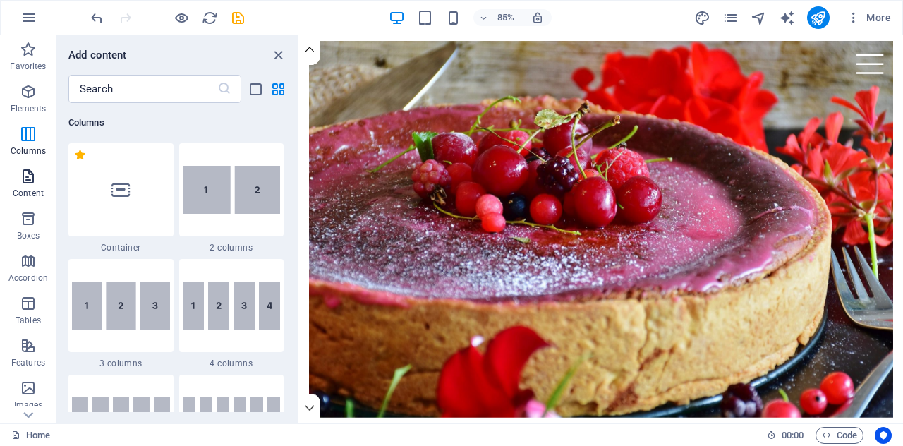
click at [24, 182] on icon "button" at bounding box center [28, 176] width 17 height 17
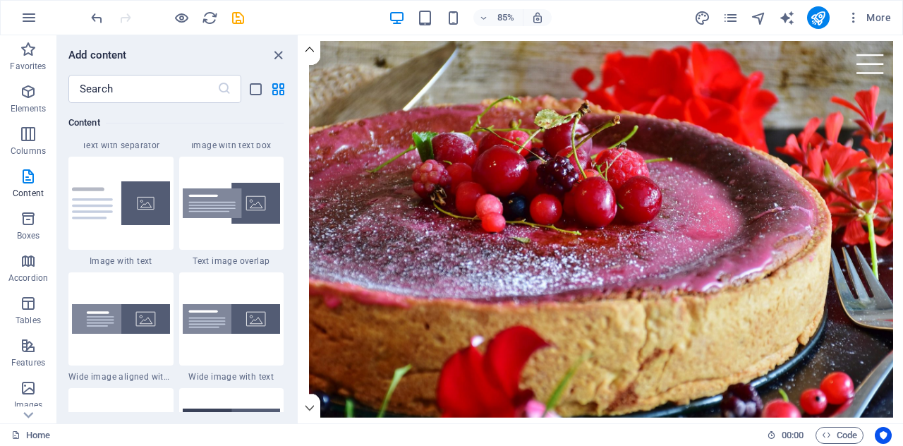
scroll to position [2772, 0]
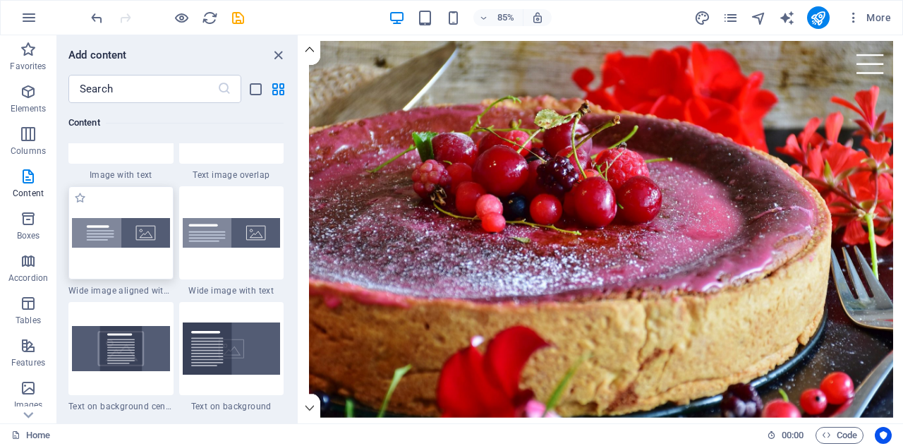
click at [123, 230] on img at bounding box center [121, 233] width 98 height 30
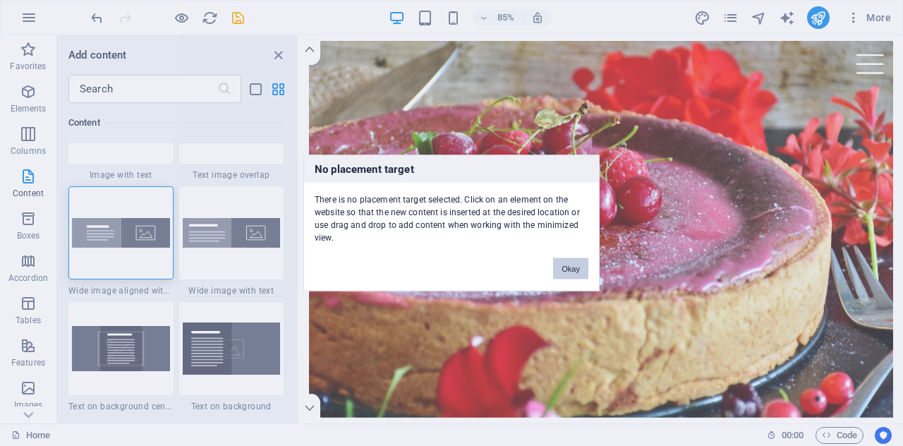
click at [572, 267] on button "Okay" at bounding box center [570, 268] width 35 height 21
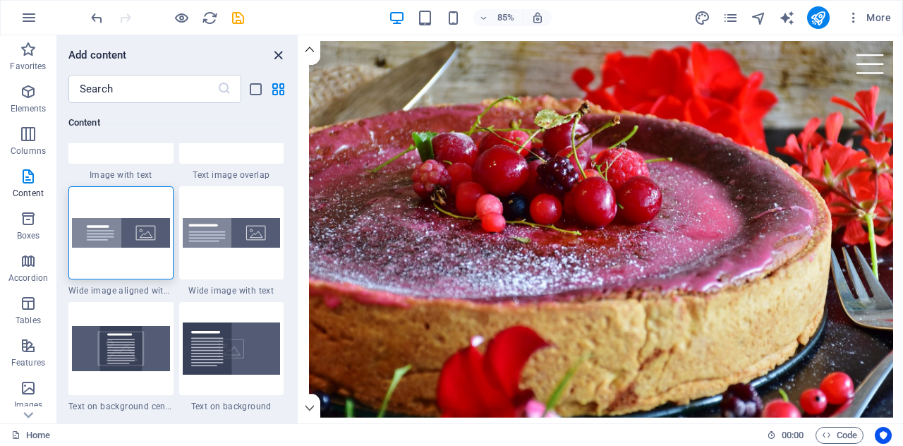
click at [281, 56] on icon "close panel" at bounding box center [278, 55] width 16 height 16
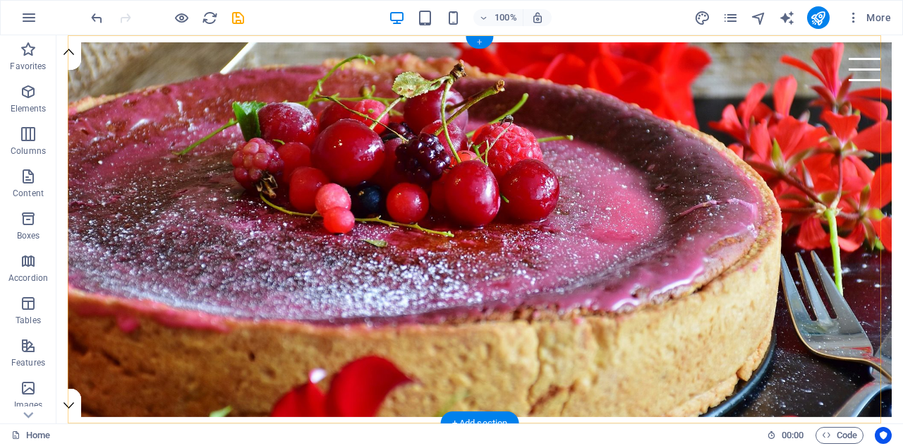
click at [482, 44] on div "+" at bounding box center [479, 42] width 28 height 13
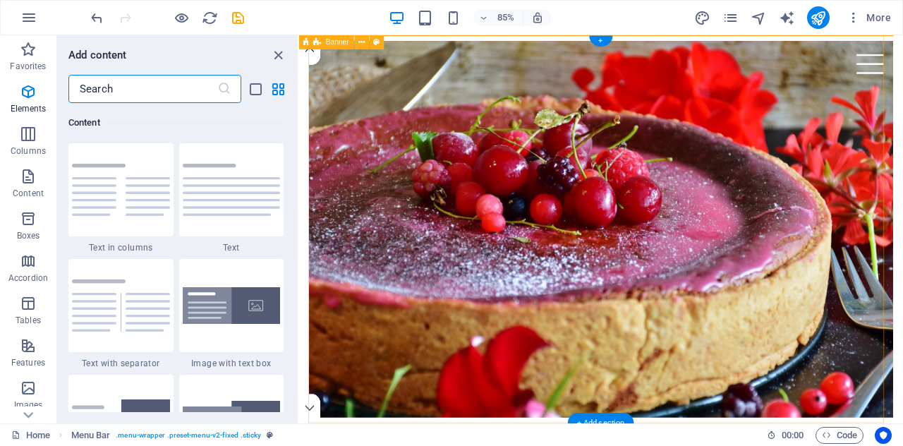
scroll to position [2468, 0]
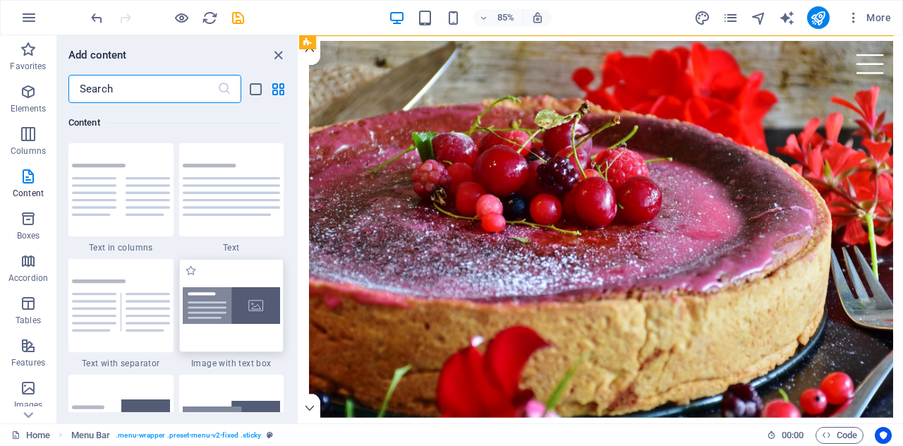
click at [250, 304] on img at bounding box center [232, 305] width 98 height 37
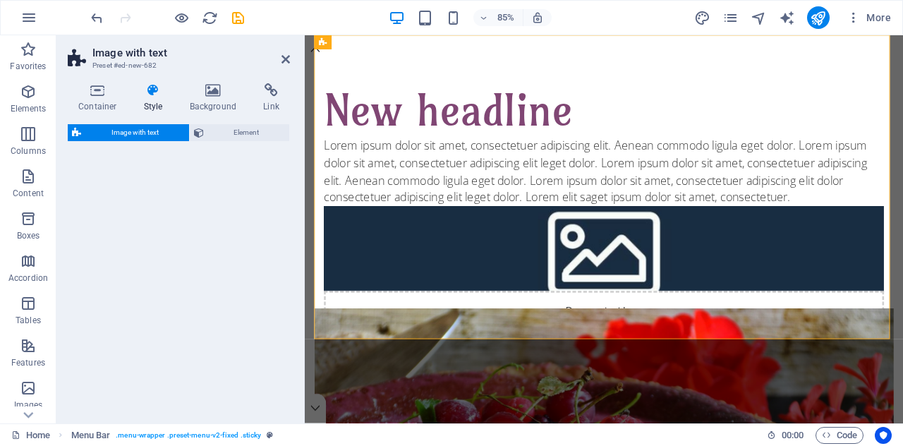
select select "rem"
select select "px"
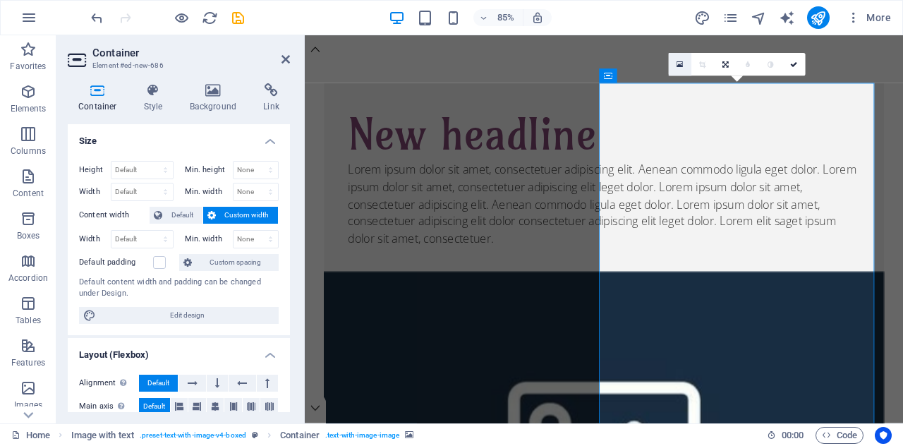
click at [681, 63] on icon at bounding box center [679, 65] width 6 height 8
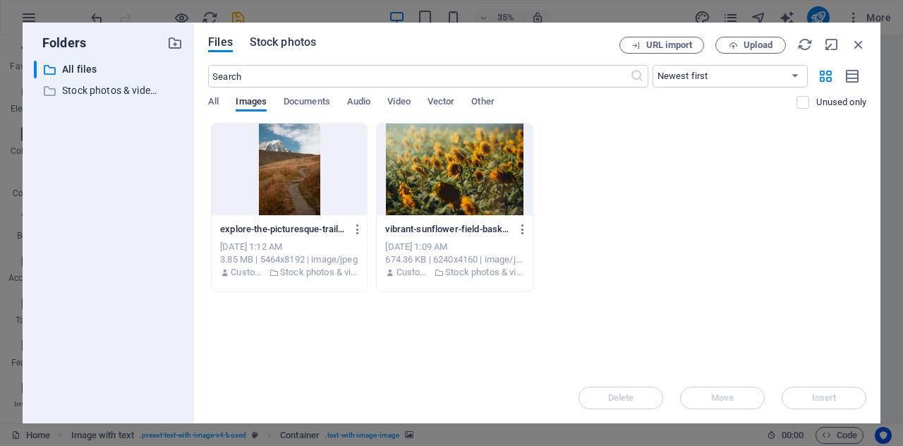
click at [274, 42] on span "Stock photos" at bounding box center [283, 42] width 66 height 17
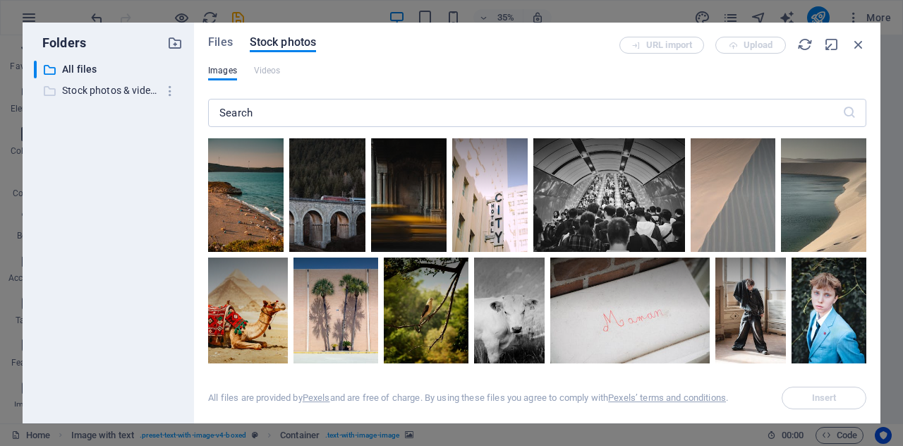
click at [103, 88] on p "Stock photos & videos" at bounding box center [109, 91] width 95 height 16
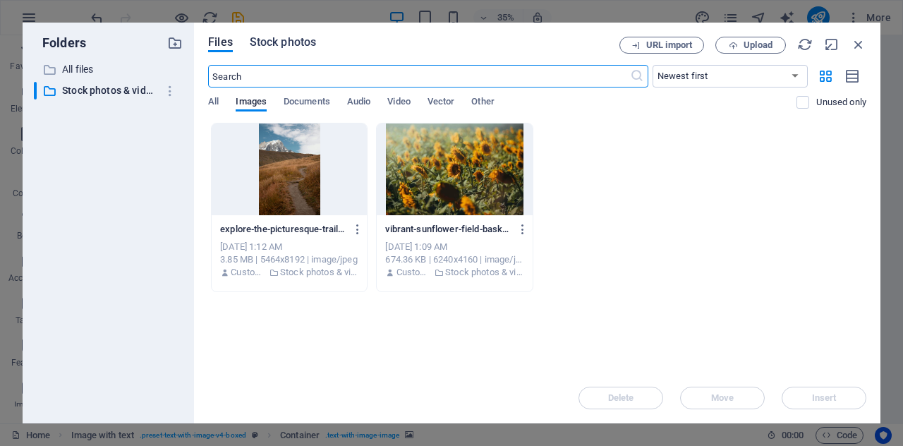
click at [284, 44] on span "Stock photos" at bounding box center [283, 42] width 66 height 17
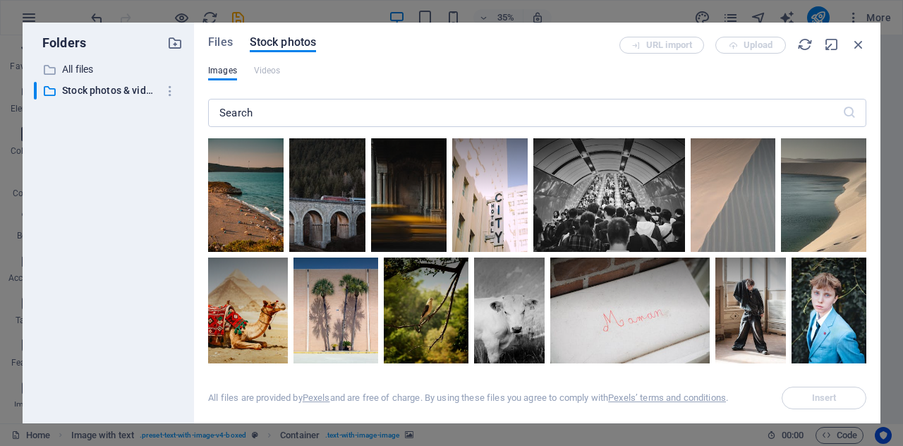
drag, startPoint x: 436, startPoint y: 32, endPoint x: 463, endPoint y: 68, distance: 44.9
click at [464, 81] on div "Files Stock photos URL import Upload Images Videos ​ All files are provided by …" at bounding box center [537, 223] width 686 height 401
click at [858, 40] on icon "button" at bounding box center [859, 45] width 16 height 16
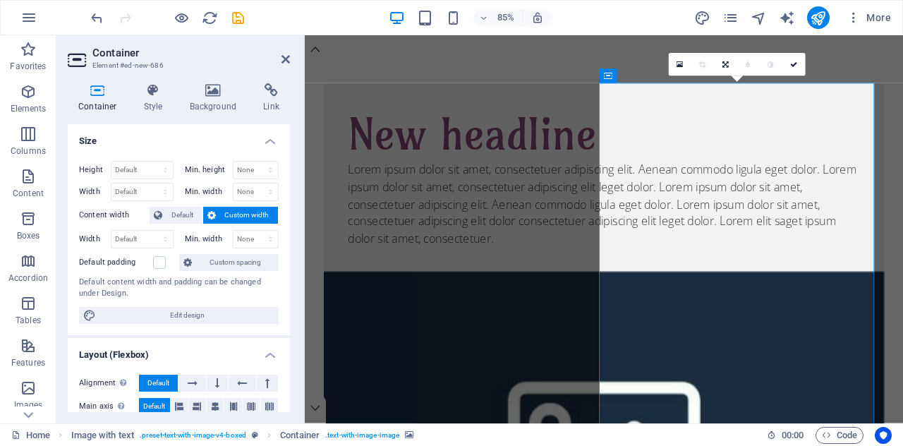
click at [307, 16] on div "85% More" at bounding box center [492, 17] width 808 height 23
click at [286, 59] on icon at bounding box center [285, 59] width 8 height 11
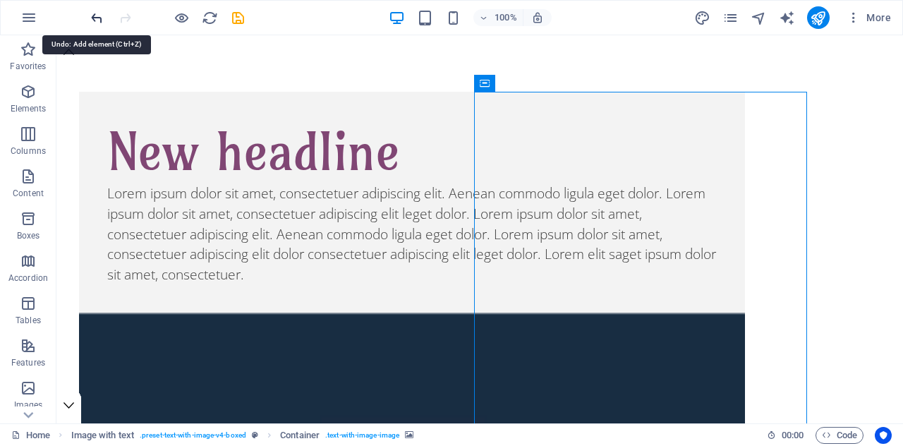
click at [95, 18] on icon "undo" at bounding box center [97, 18] width 16 height 16
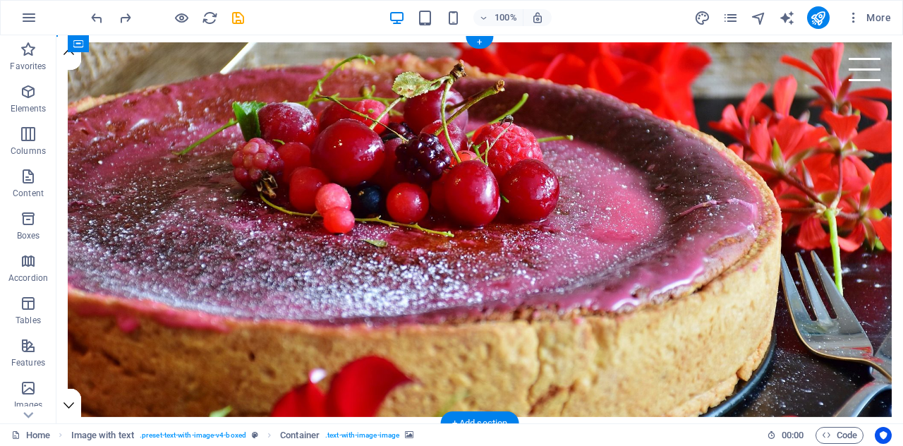
click at [597, 200] on figure at bounding box center [480, 229] width 824 height 374
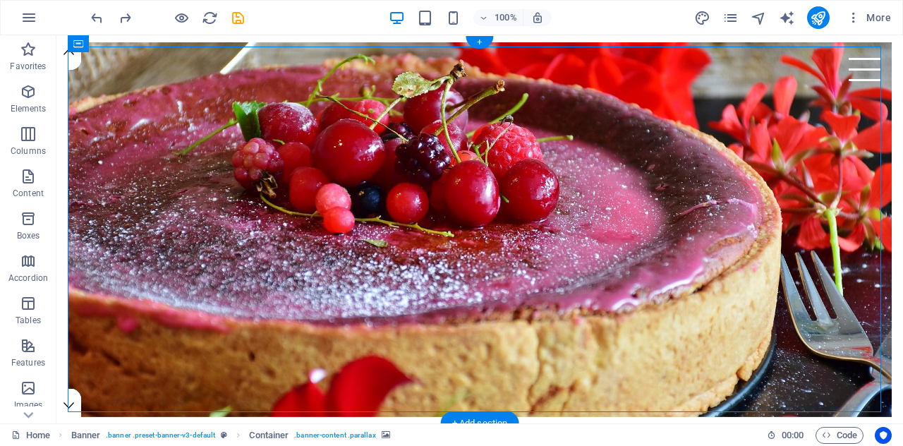
click at [597, 200] on figure at bounding box center [480, 229] width 824 height 374
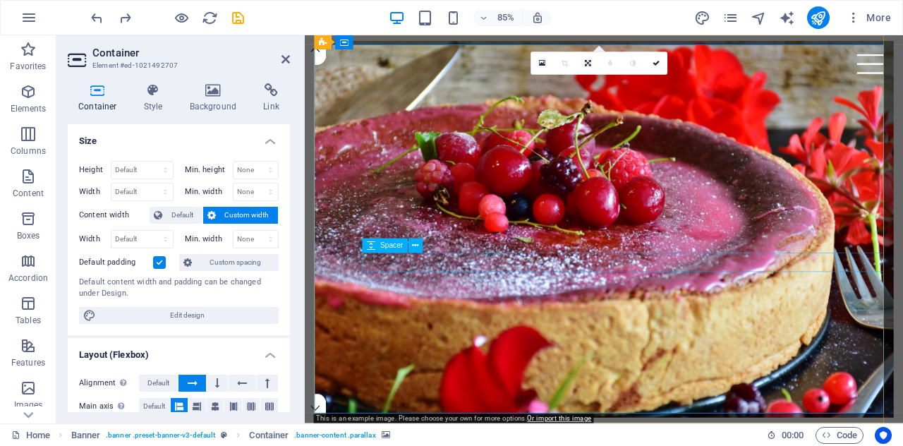
click at [794, 241] on figure at bounding box center [656, 263] width 681 height 443
click at [543, 62] on icon at bounding box center [542, 63] width 6 height 8
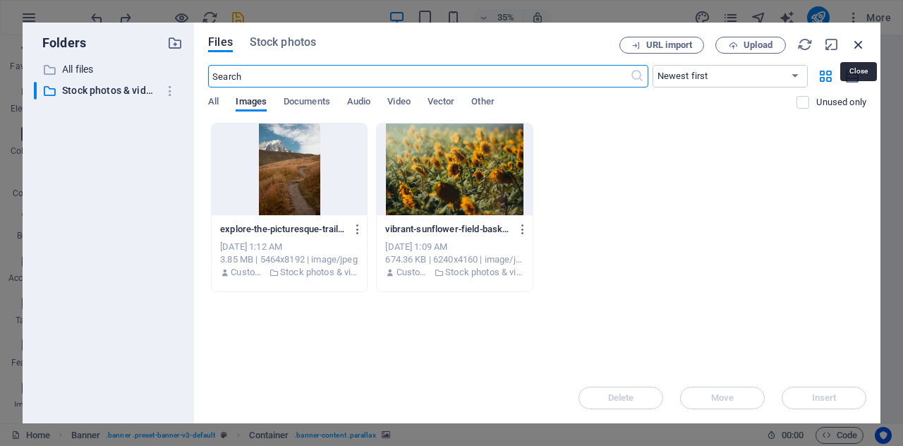
click at [857, 47] on icon "button" at bounding box center [859, 45] width 16 height 16
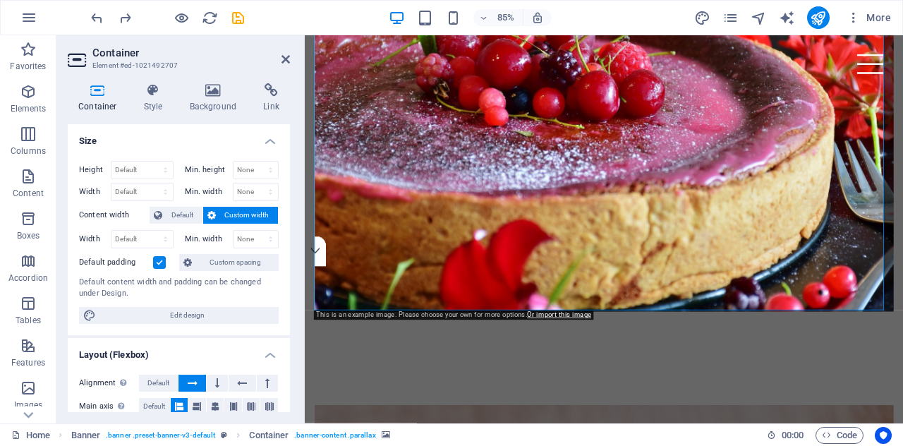
scroll to position [0, 0]
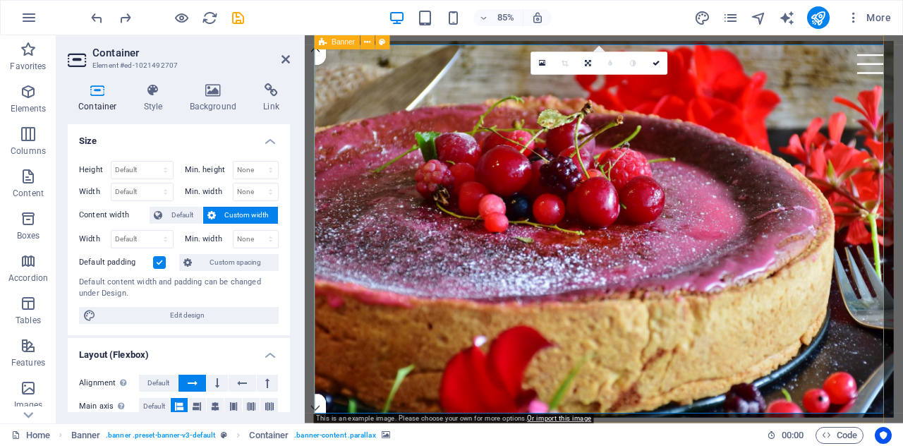
click at [341, 42] on span "Banner" at bounding box center [342, 42] width 23 height 7
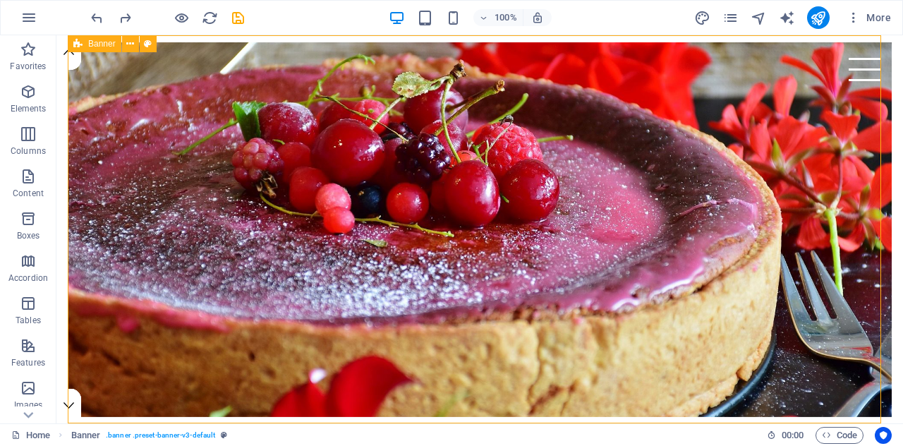
click at [102, 43] on span "Banner" at bounding box center [102, 43] width 28 height 8
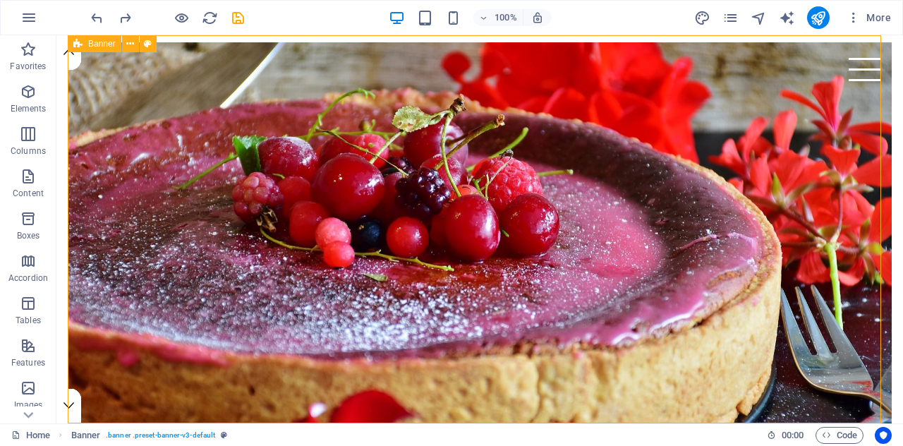
select select "vh"
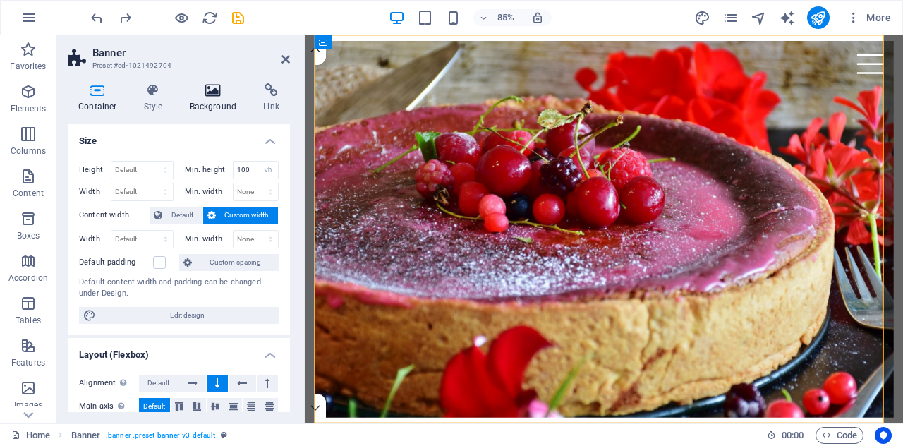
click at [218, 91] on icon at bounding box center [213, 90] width 68 height 14
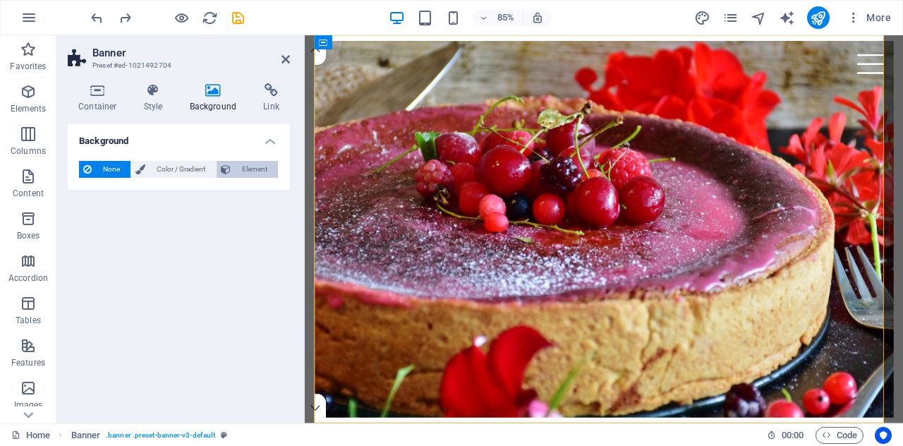
click at [247, 169] on span "Element" at bounding box center [254, 169] width 39 height 17
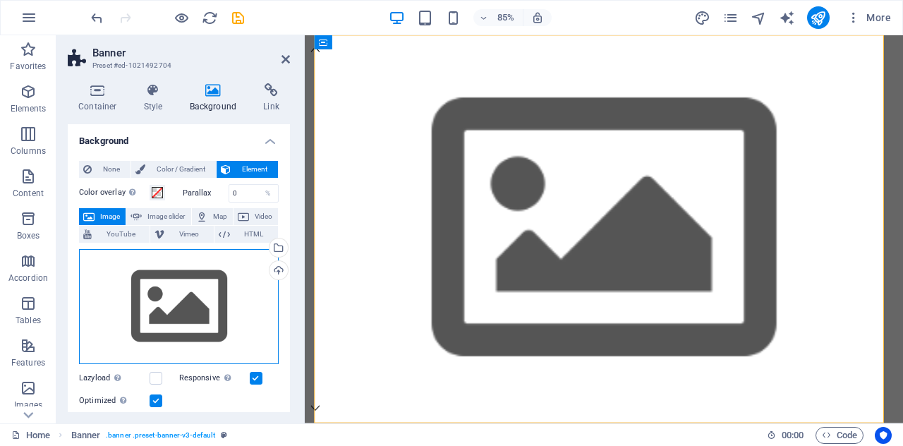
click at [188, 294] on div "Drag files here, click to choose files or select files from Files or our free s…" at bounding box center [179, 307] width 200 height 116
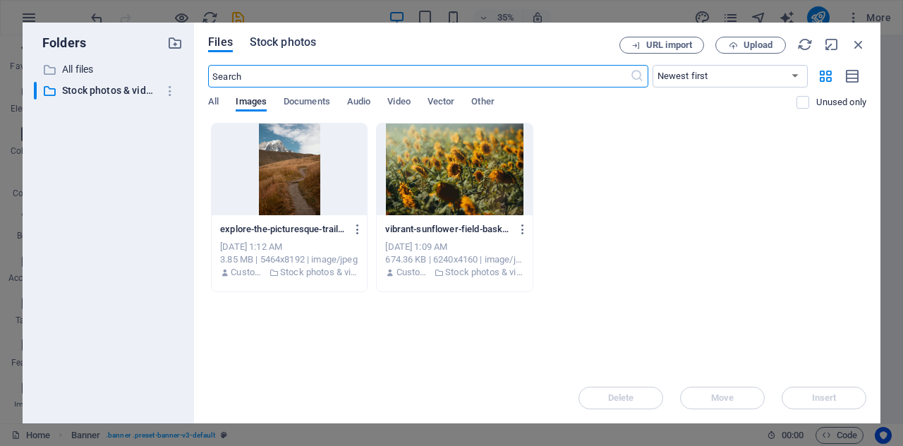
click at [277, 43] on span "Stock photos" at bounding box center [283, 42] width 66 height 17
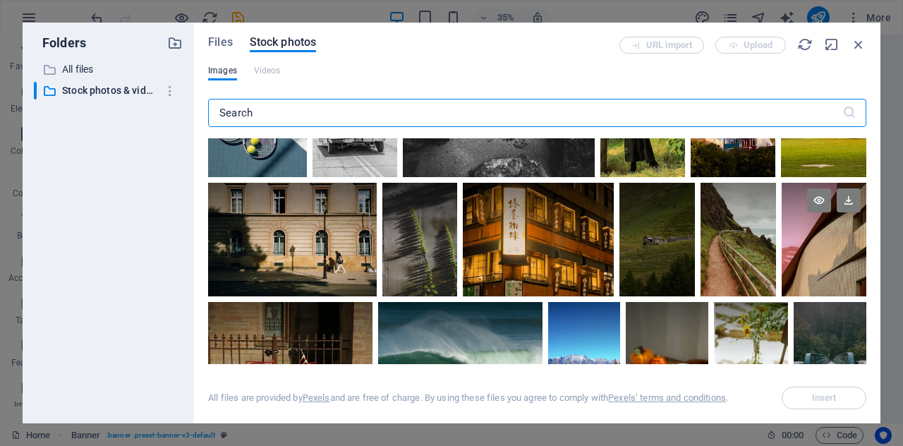
scroll to position [928, 0]
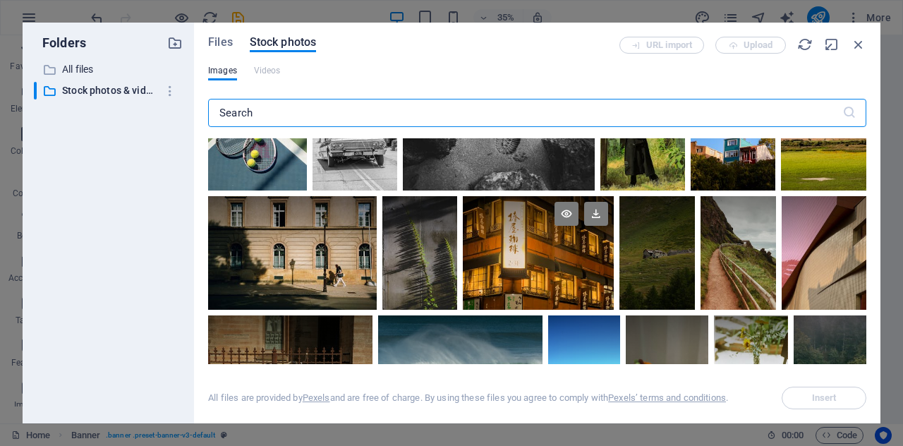
click at [571, 263] on div at bounding box center [538, 252] width 151 height 113
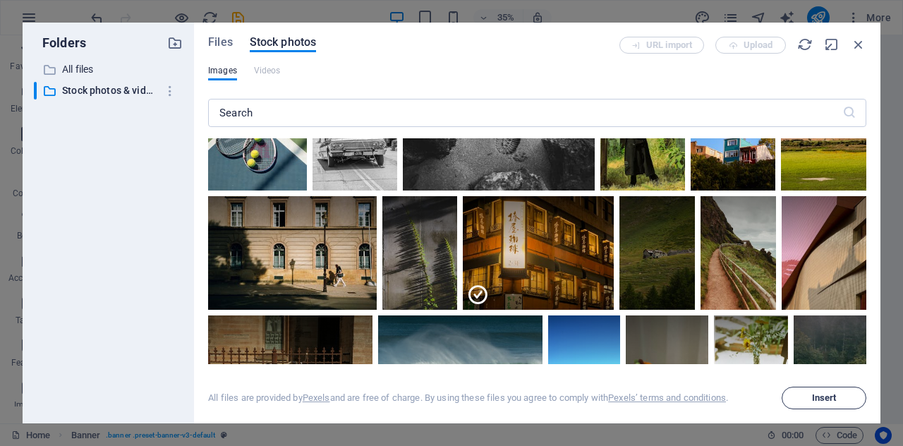
click at [824, 398] on span "Insert" at bounding box center [824, 398] width 25 height 8
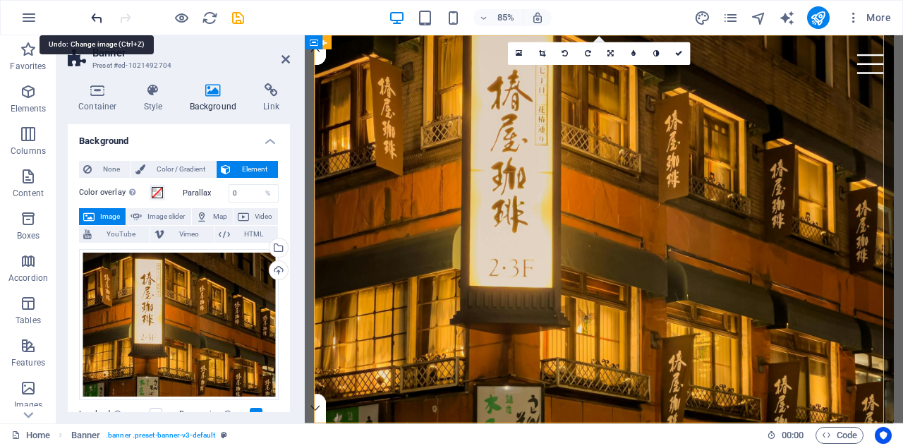
click at [94, 16] on icon "undo" at bounding box center [97, 18] width 16 height 16
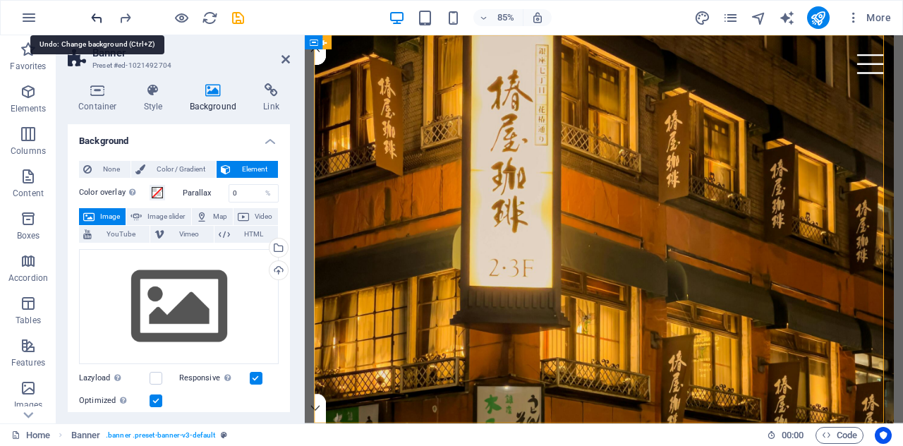
click at [95, 17] on icon "undo" at bounding box center [97, 18] width 16 height 16
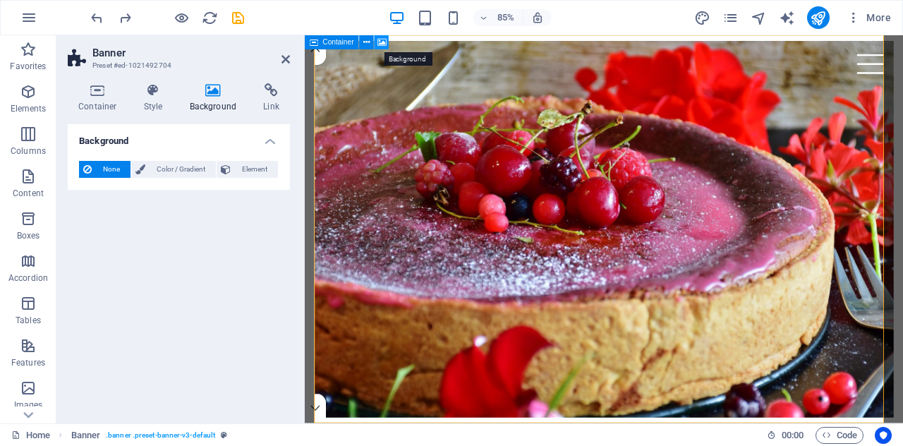
click at [385, 43] on icon at bounding box center [381, 42] width 9 height 13
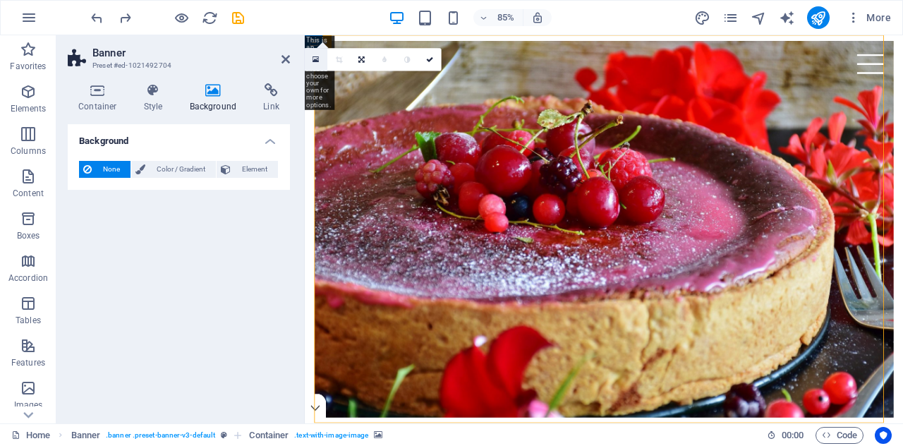
click at [316, 59] on icon at bounding box center [315, 60] width 6 height 8
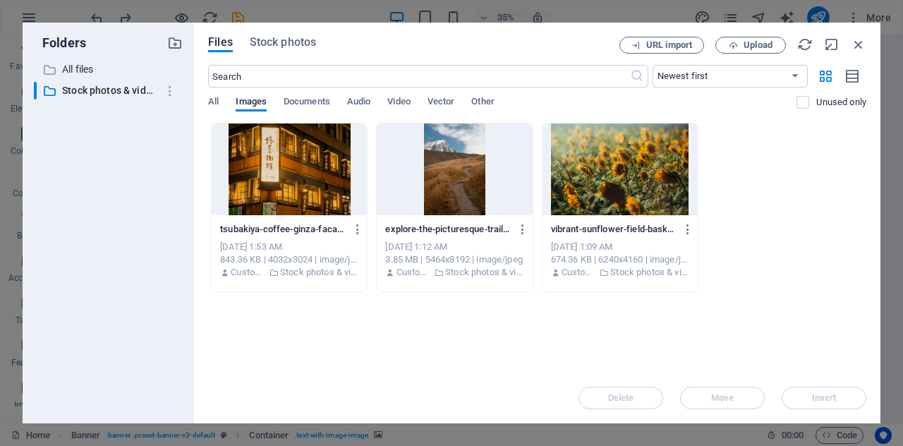
click at [635, 180] on div at bounding box center [619, 169] width 155 height 92
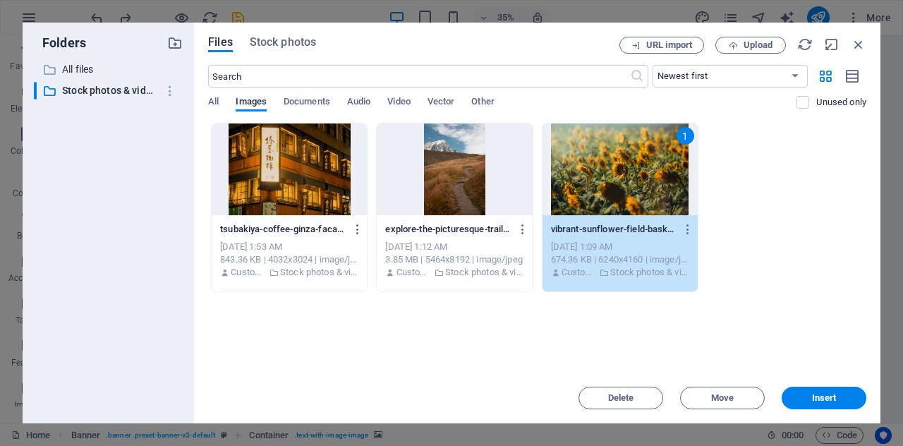
click at [822, 398] on span "Insert" at bounding box center [824, 398] width 25 height 8
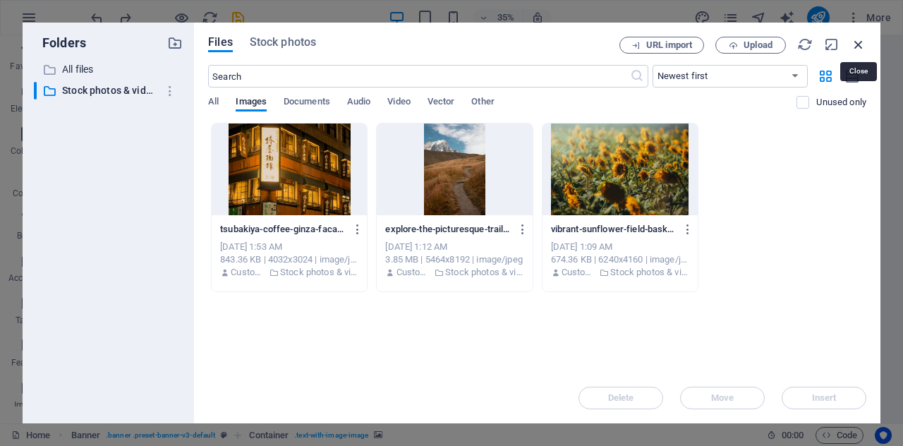
click at [861, 41] on icon "button" at bounding box center [859, 45] width 16 height 16
select select "image"
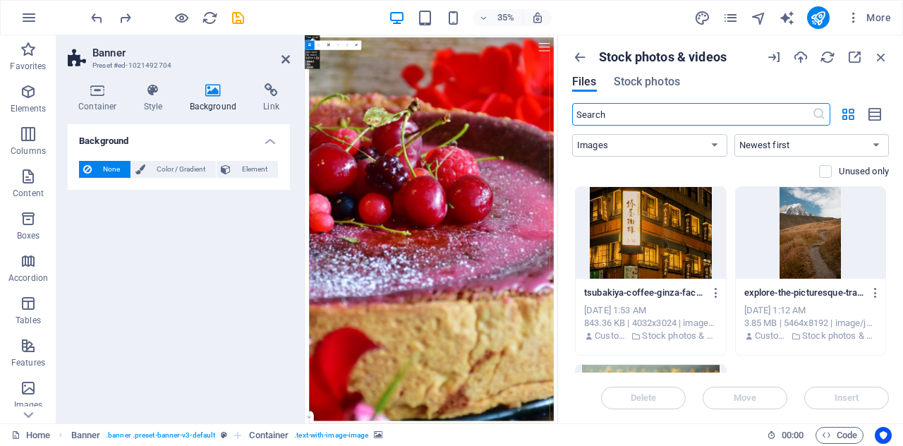
click at [649, 249] on div at bounding box center [650, 233] width 150 height 92
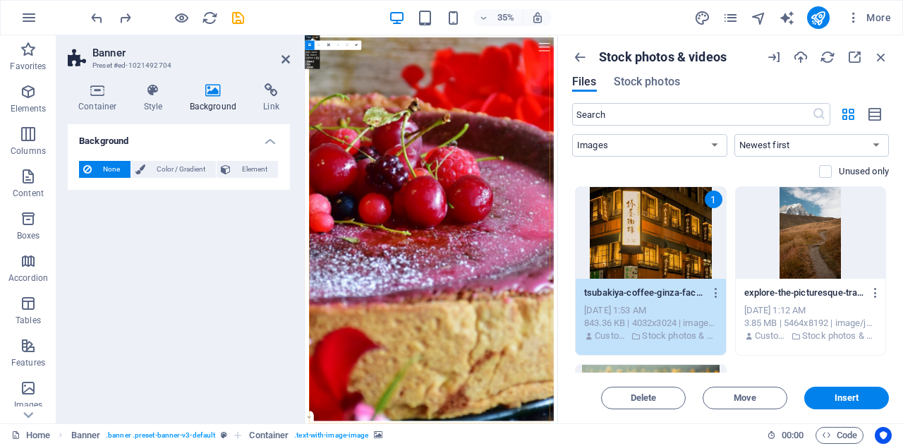
click at [649, 249] on div "1" at bounding box center [650, 233] width 150 height 92
click at [853, 394] on span "Insert" at bounding box center [846, 398] width 25 height 8
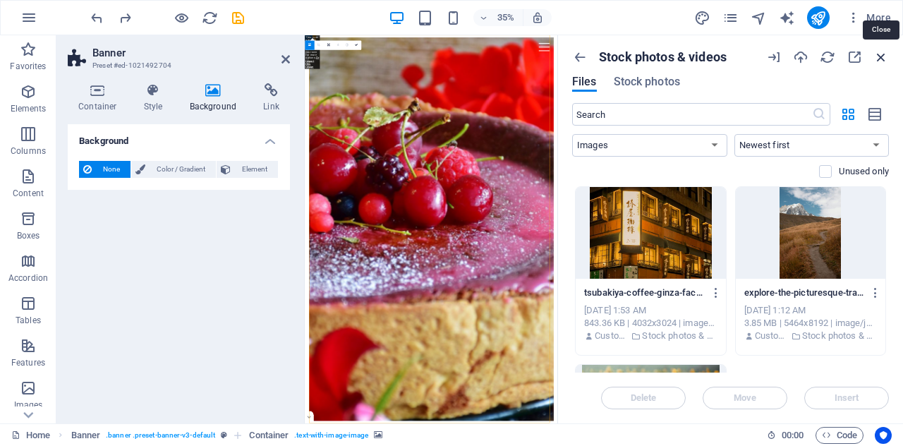
click at [879, 57] on icon "button" at bounding box center [881, 57] width 16 height 16
click at [882, 56] on icon "button" at bounding box center [881, 57] width 16 height 16
click at [303, 18] on div "35% More" at bounding box center [492, 17] width 808 height 23
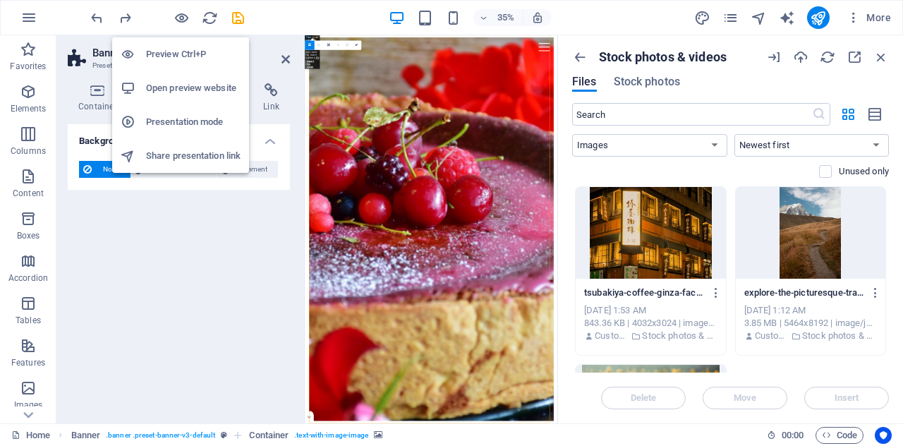
click at [179, 53] on h6 "Preview Ctrl+P" at bounding box center [193, 54] width 95 height 17
click at [188, 87] on h6 "Open preview website" at bounding box center [193, 88] width 95 height 17
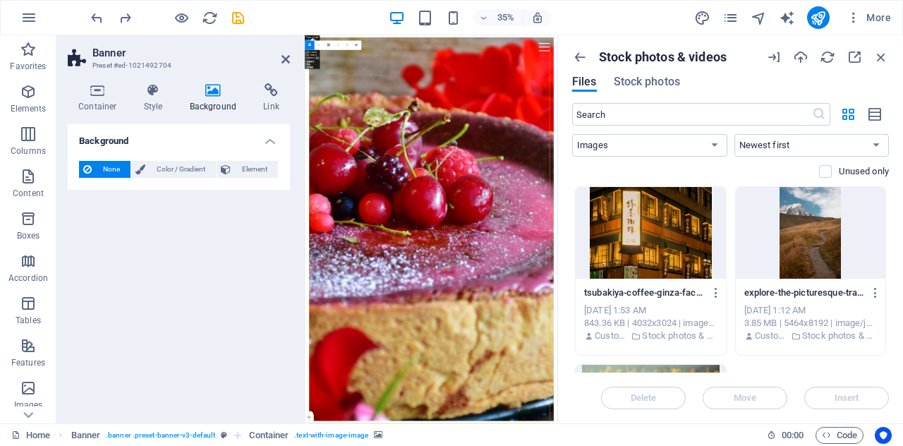
drag, startPoint x: 292, startPoint y: 246, endPoint x: 288, endPoint y: 235, distance: 12.1
click at [289, 242] on div "Container Style Background Link Size Height Default px rem % vh vw Min. height …" at bounding box center [178, 247] width 245 height 351
click at [99, 19] on icon "undo" at bounding box center [97, 18] width 16 height 16
